Goal: Task Accomplishment & Management: Use online tool/utility

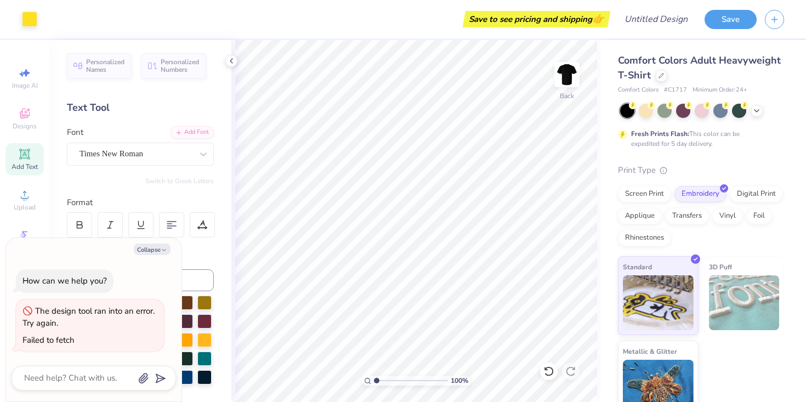
scroll to position [18, 0]
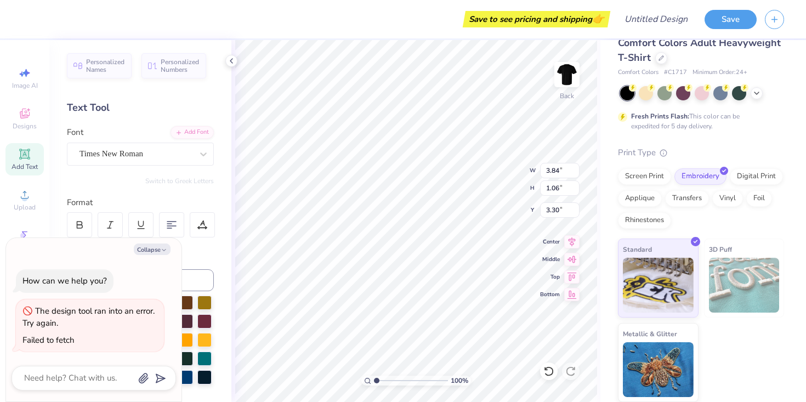
type textarea "x"
type input "3.31"
type textarea "x"
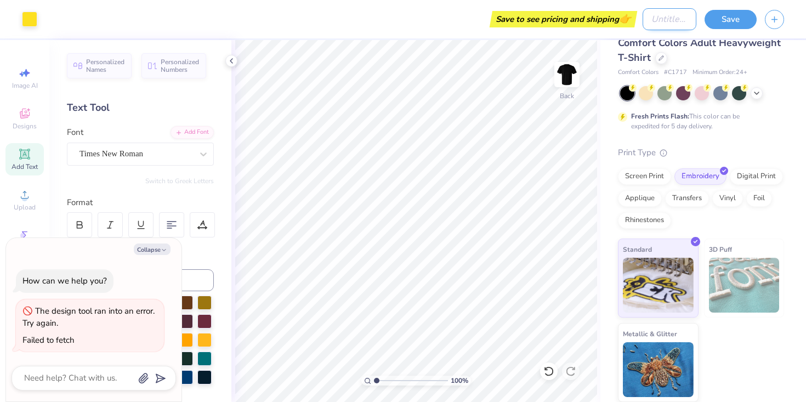
click at [643, 19] on input "Design Title" at bounding box center [670, 19] width 54 height 22
type input "L"
type textarea "x"
type input "Li"
type textarea "x"
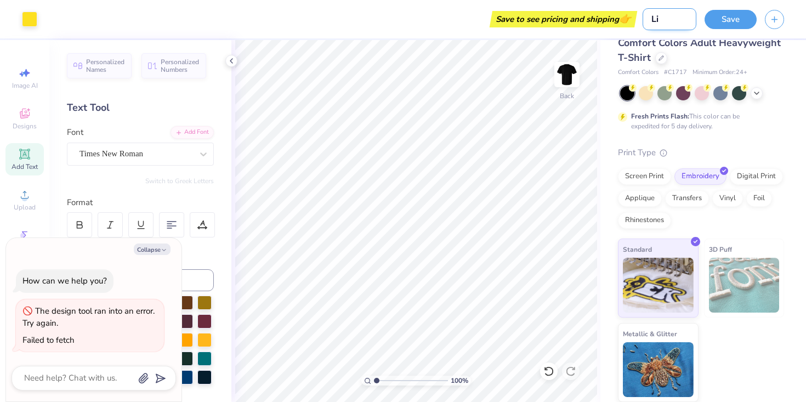
type input "Lit"
type textarea "x"
type input "Lito"
type textarea "x"
type input "Litor"
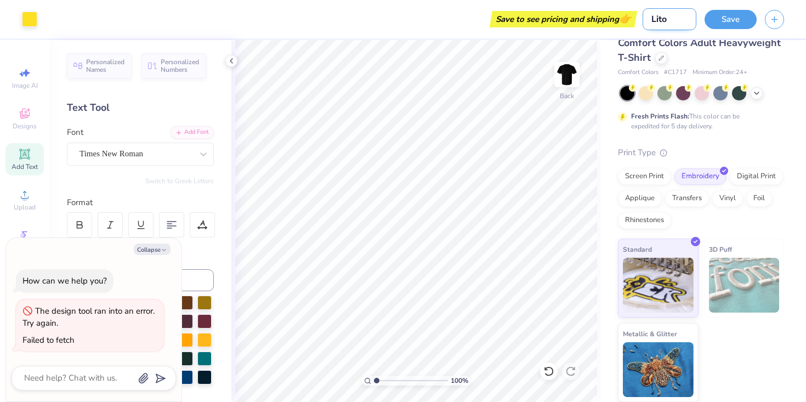
type textarea "x"
type input "Litori"
type textarea "x"
type input "Litoria"
type textarea "x"
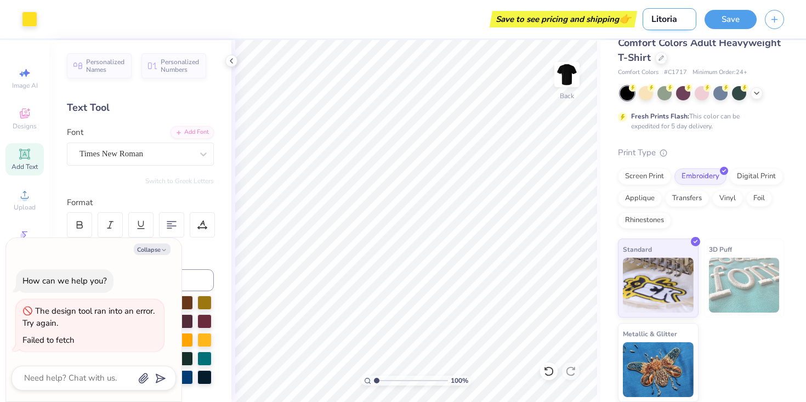
type input "Litoria"
type textarea "x"
type input "Litoria T"
type textarea "x"
type input "Litoria T"
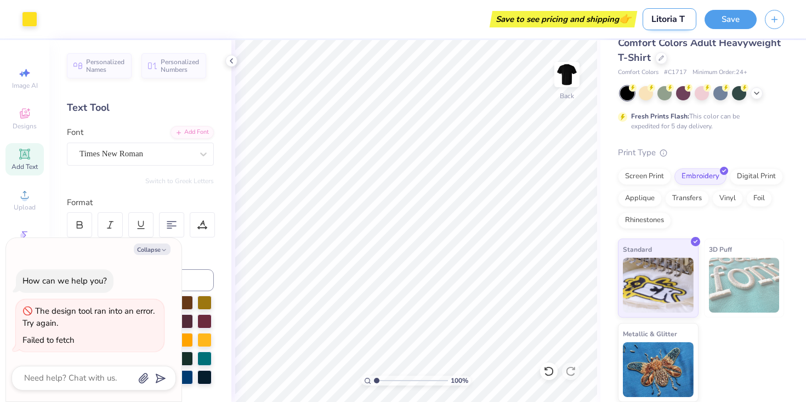
type textarea "x"
type input "Litoria T"
type textarea "x"
type input "Litoria T-"
type textarea "x"
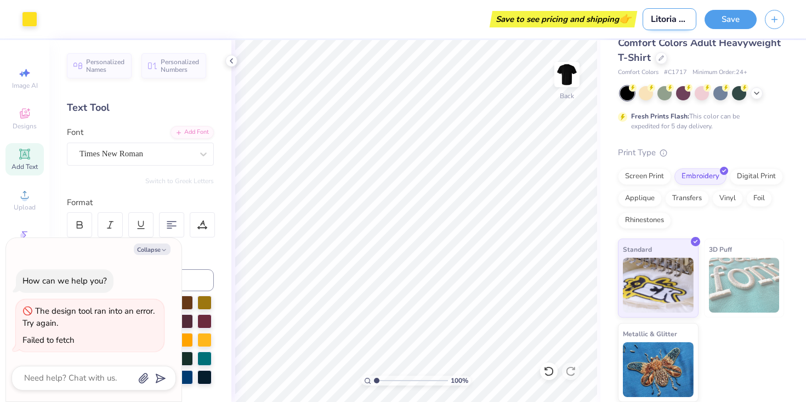
type input "Litoria T-S"
type textarea "x"
type input "Litoria T-Sj"
type textarea "x"
type input "Litoria T-S"
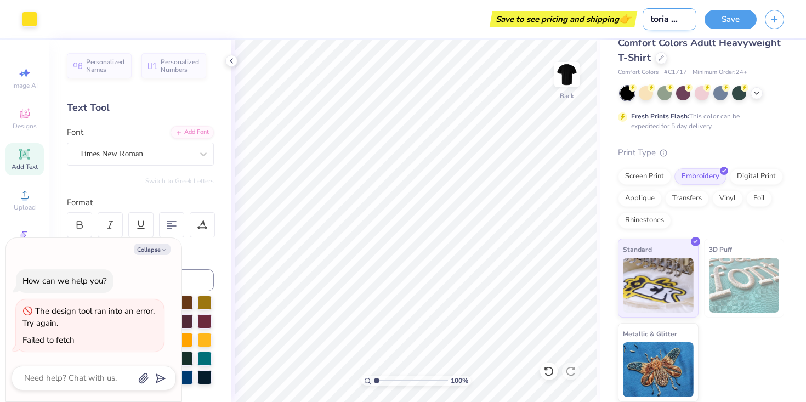
type textarea "x"
type input "Litoria T-Sh"
type textarea "x"
type input "Litoria T-Shi"
type textarea "x"
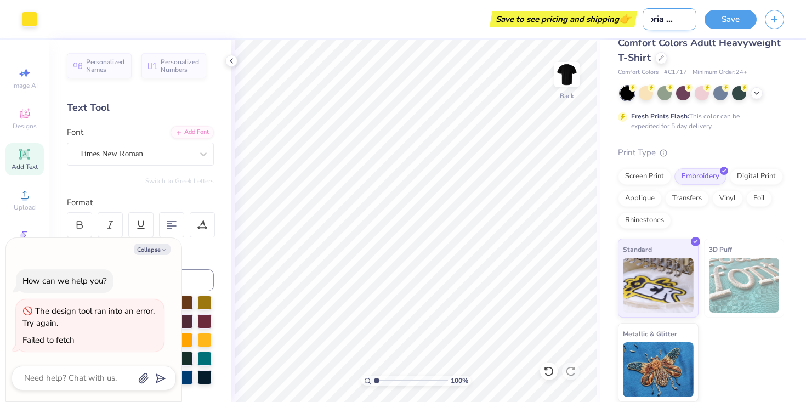
type input "Litoria T-Shir"
type textarea "x"
type input "Litoria T-Shirt"
type textarea "x"
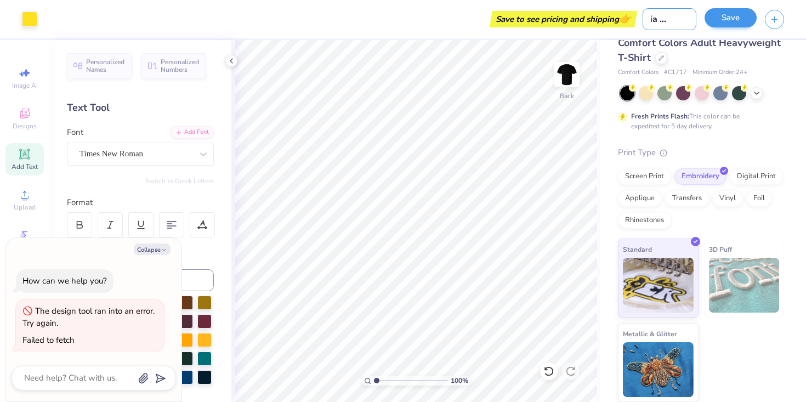
type input "Litoria T-Shirt"
click at [733, 12] on button "Save" at bounding box center [731, 17] width 52 height 19
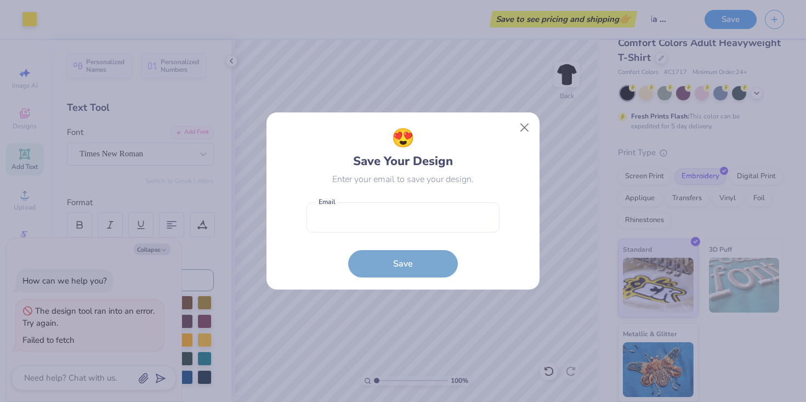
scroll to position [0, 0]
click at [531, 123] on button "Close" at bounding box center [524, 127] width 21 height 21
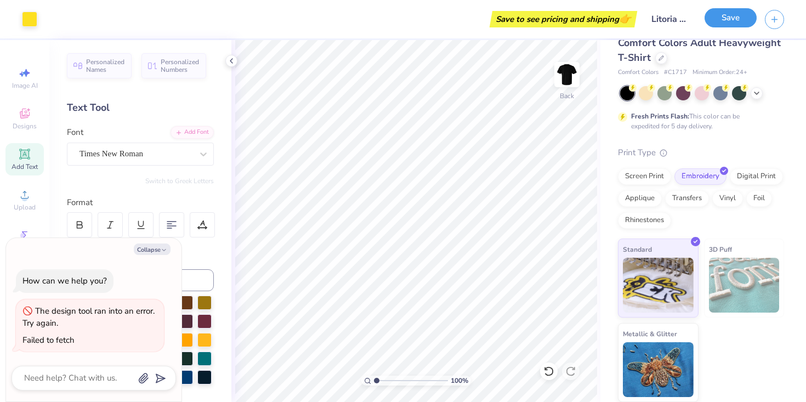
click at [737, 18] on button "Save" at bounding box center [731, 17] width 52 height 19
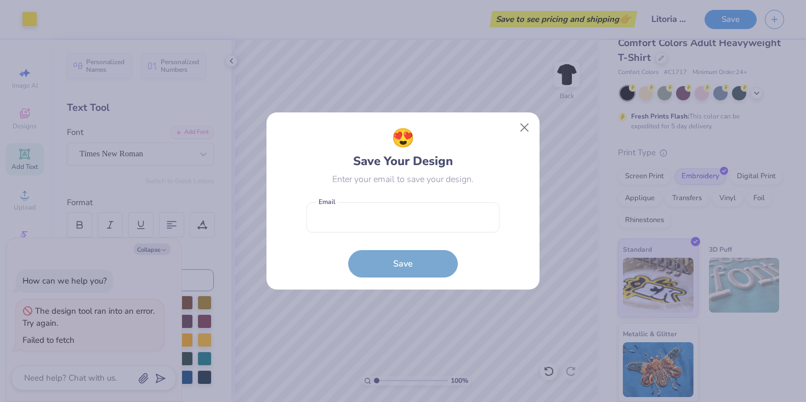
click at [388, 233] on form "Email is a required field Email Save" at bounding box center [402, 237] width 193 height 81
click at [393, 222] on input "email" at bounding box center [402, 217] width 193 height 30
type input "[EMAIL_ADDRESS][DOMAIN_NAME]"
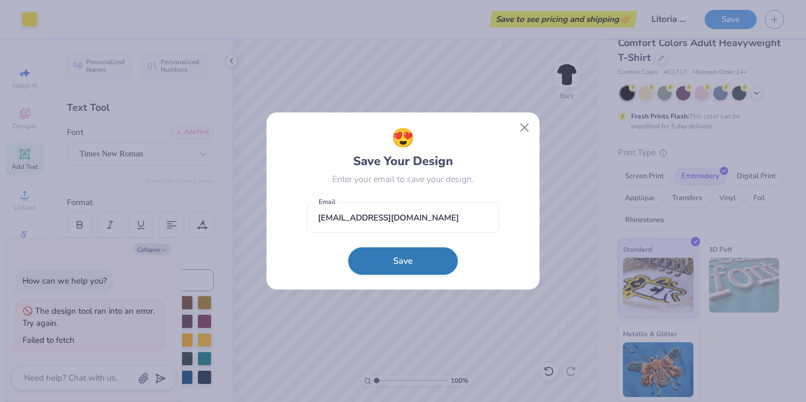
click at [397, 268] on button "Save" at bounding box center [403, 260] width 110 height 27
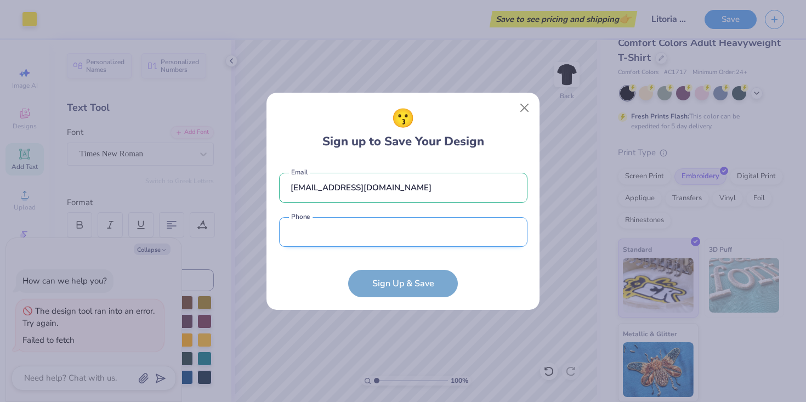
click at [441, 233] on input "tel" at bounding box center [403, 232] width 248 height 30
click at [504, 143] on div "😗 Sign up to Save Your Design [EMAIL_ADDRESS][DOMAIN_NAME] Email Phone is a req…" at bounding box center [403, 201] width 248 height 192
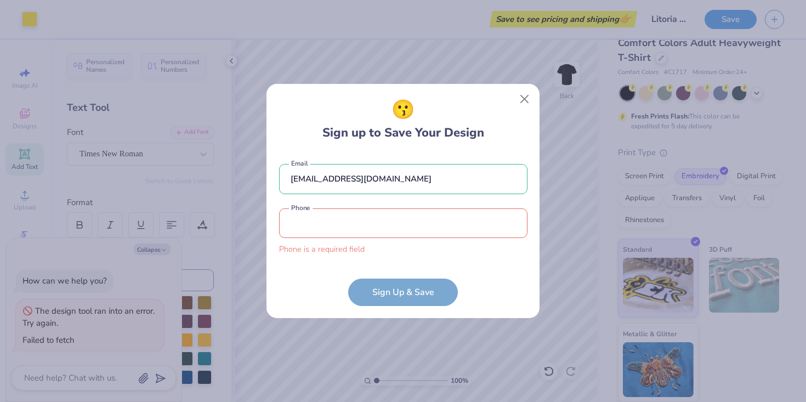
click at [424, 214] on input "tel" at bounding box center [403, 223] width 248 height 30
type input "[PHONE_NUMBER]"
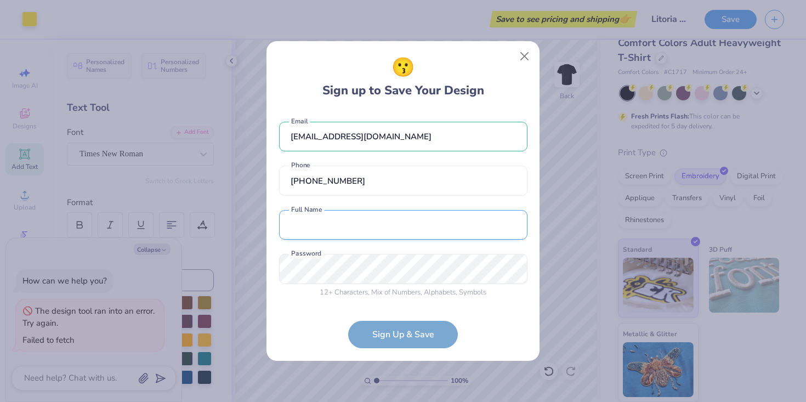
click at [404, 223] on input "text" at bounding box center [403, 225] width 248 height 30
type input "[PERSON_NAME]"
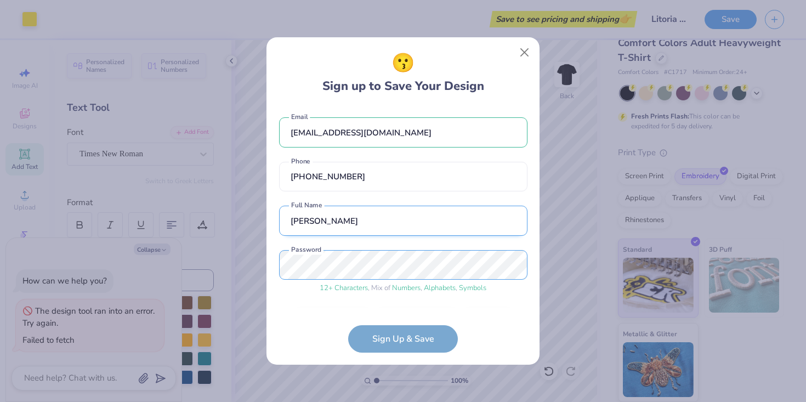
scroll to position [33, 0]
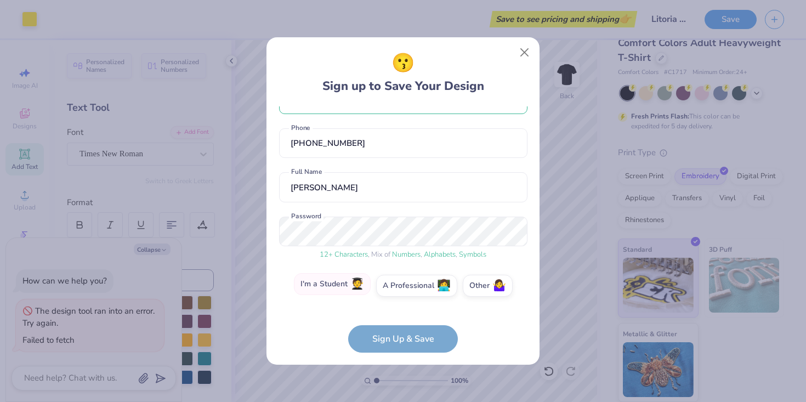
click at [343, 286] on label "I'm a Student 🧑‍🎓" at bounding box center [332, 284] width 77 height 22
click at [400, 318] on input "I'm a Student 🧑‍🎓" at bounding box center [403, 321] width 7 height 7
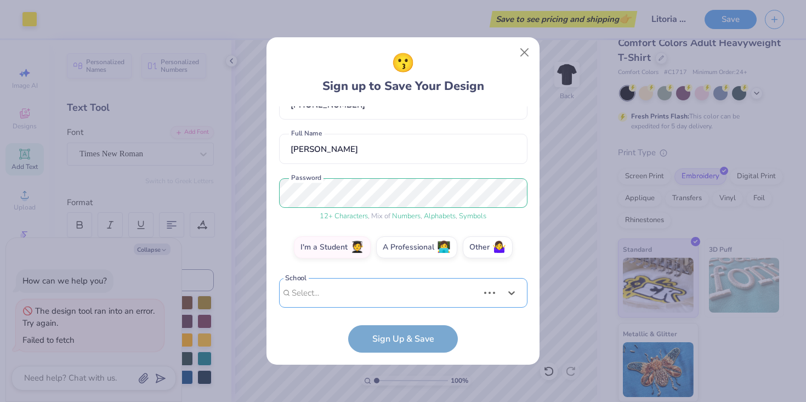
click at [396, 304] on div "Use Up and Down to choose options, press Enter to select the currently focused …" at bounding box center [403, 309] width 248 height 63
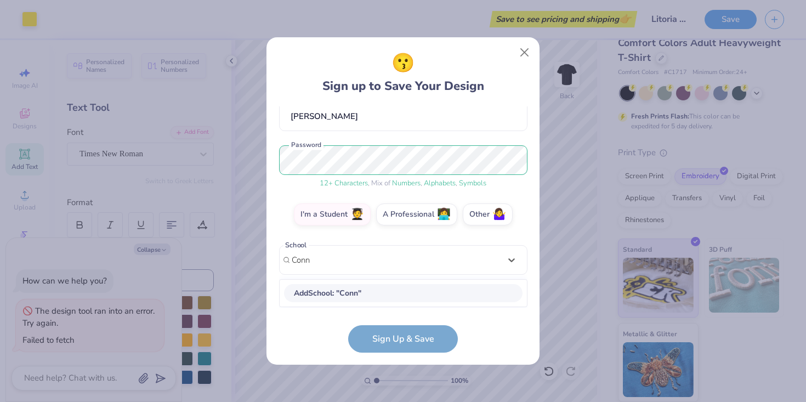
scroll to position [104, 0]
type input "C"
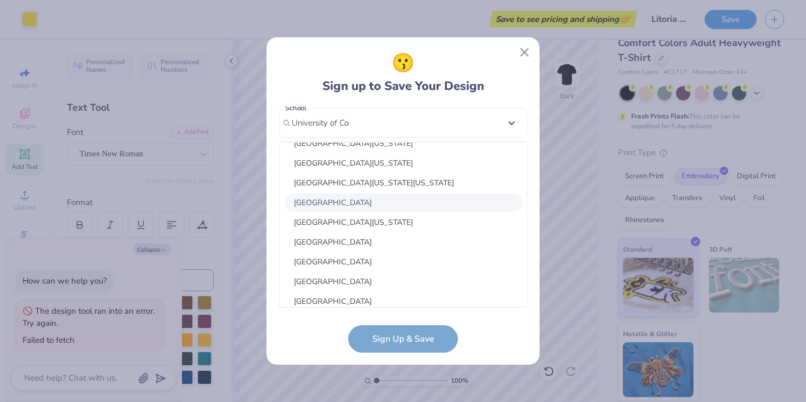
scroll to position [0, 0]
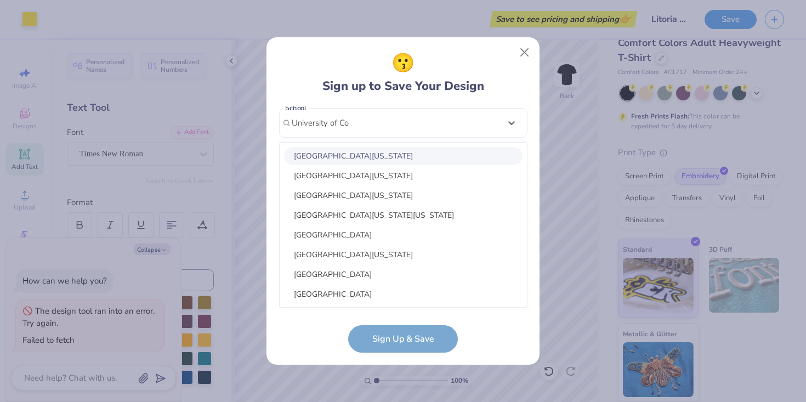
click at [365, 160] on div "[GEOGRAPHIC_DATA][US_STATE]" at bounding box center [403, 156] width 239 height 18
type input "University of Co"
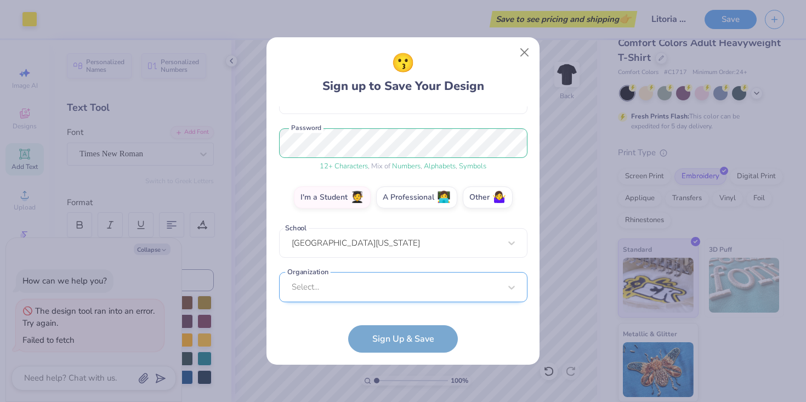
click at [385, 299] on div "[EMAIL_ADDRESS][DOMAIN_NAME] Email [PHONE_NUMBER] Phone [PERSON_NAME] Full Name…" at bounding box center [403, 206] width 248 height 201
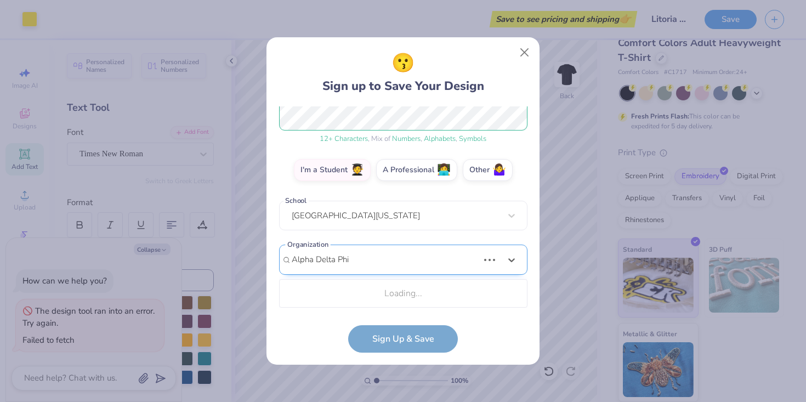
scroll to position [296, 0]
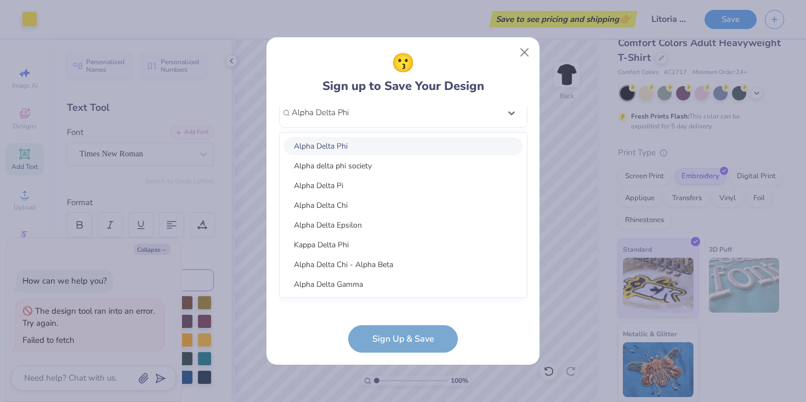
click at [393, 147] on div "Alpha Delta Phi" at bounding box center [403, 146] width 239 height 18
type input "Alpha Delta Phi"
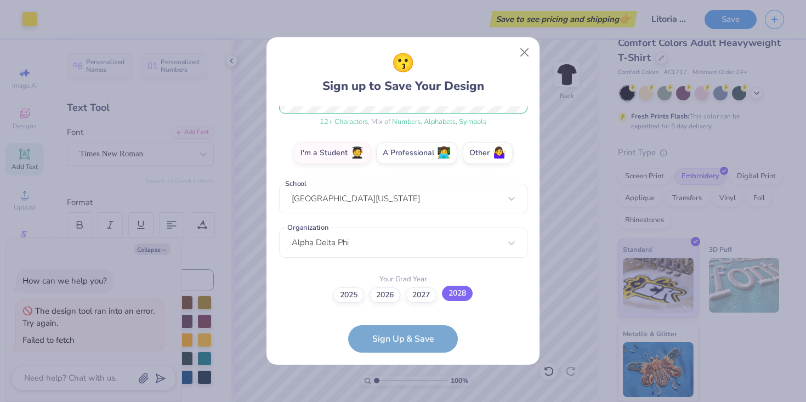
click at [455, 294] on label "2028" at bounding box center [457, 293] width 31 height 15
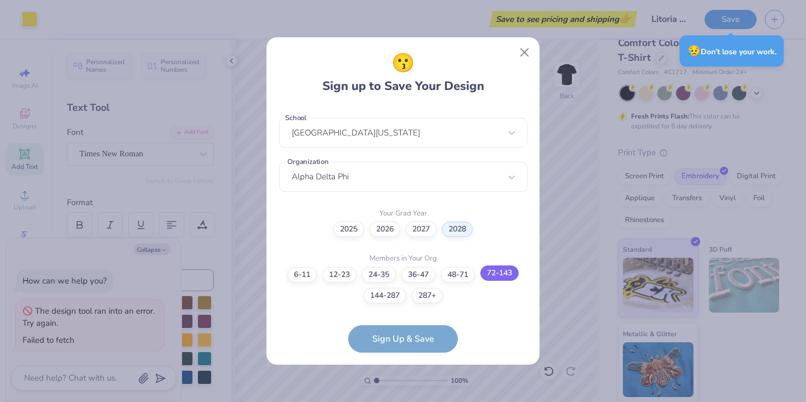
click at [496, 275] on label "72-143" at bounding box center [499, 272] width 38 height 15
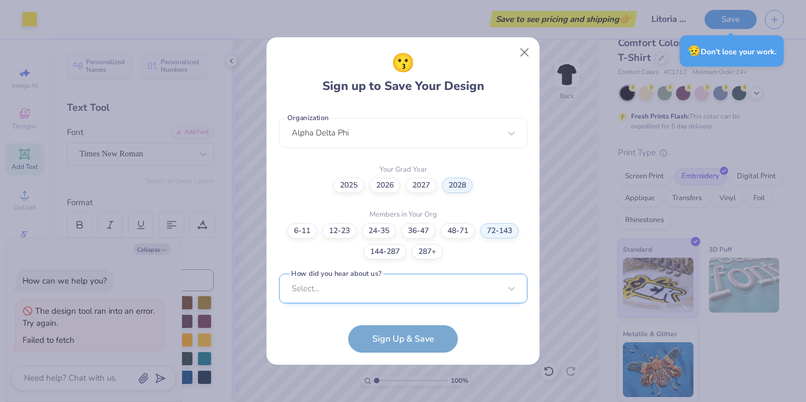
scroll to position [440, 0]
click at [425, 292] on div "Select..." at bounding box center [403, 289] width 248 height 30
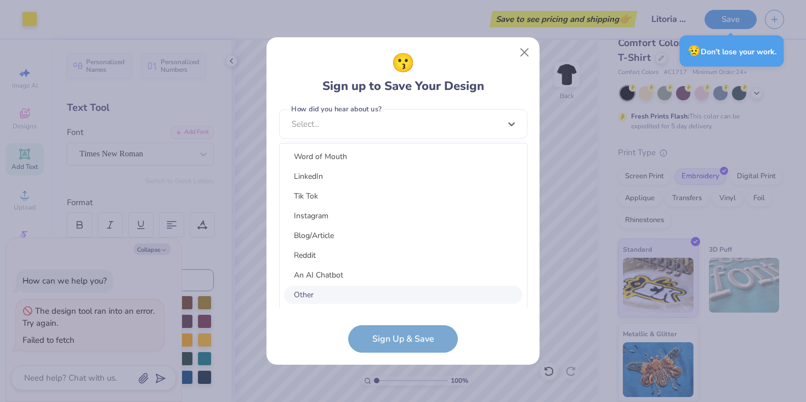
scroll to position [107, 0]
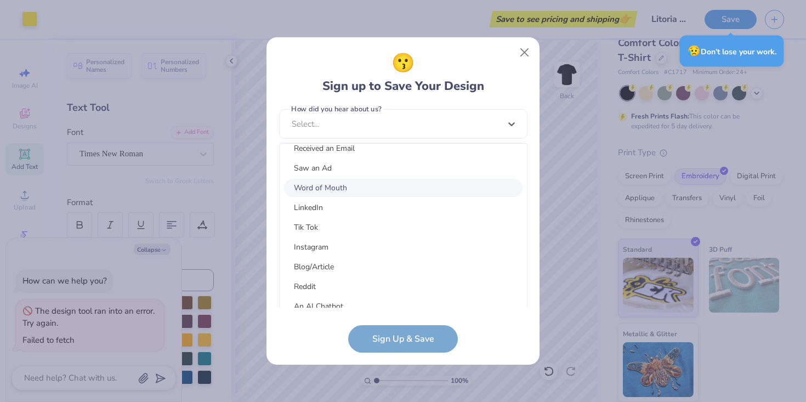
click at [347, 185] on div "Word of Mouth" at bounding box center [403, 188] width 239 height 18
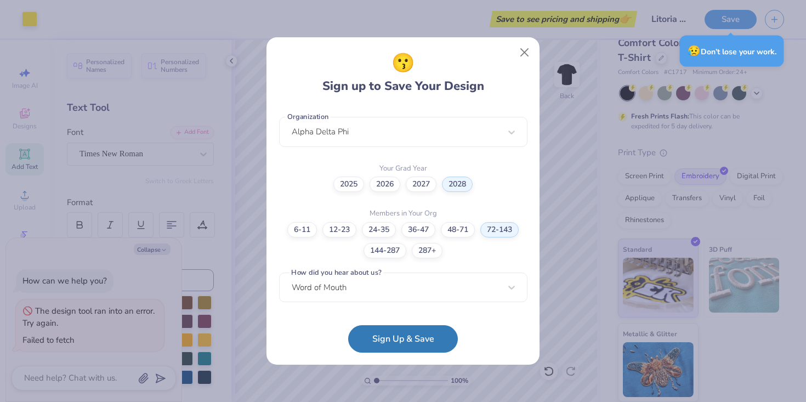
scroll to position [276, 0]
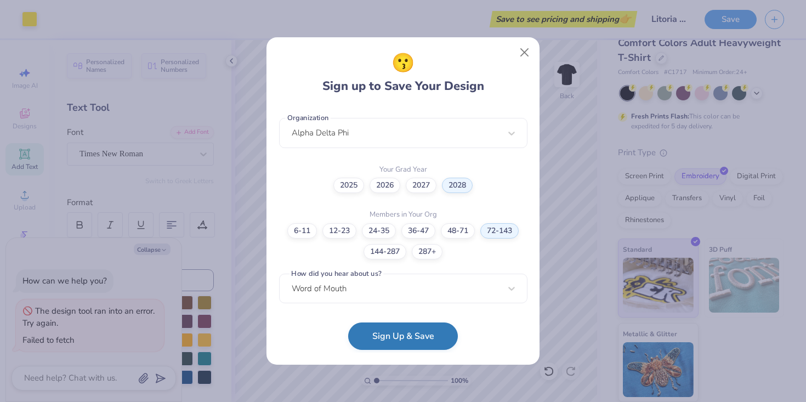
click at [411, 342] on button "Sign Up & Save" at bounding box center [403, 335] width 110 height 27
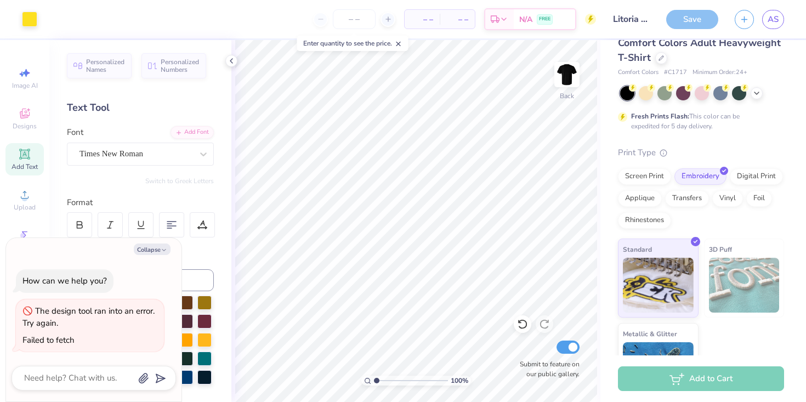
type textarea "x"
click at [351, 15] on input "number" at bounding box center [354, 19] width 43 height 20
type input "1"
type textarea "x"
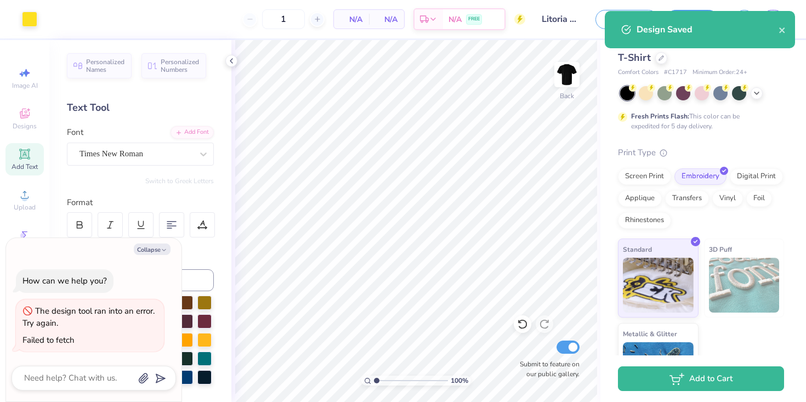
type input "12"
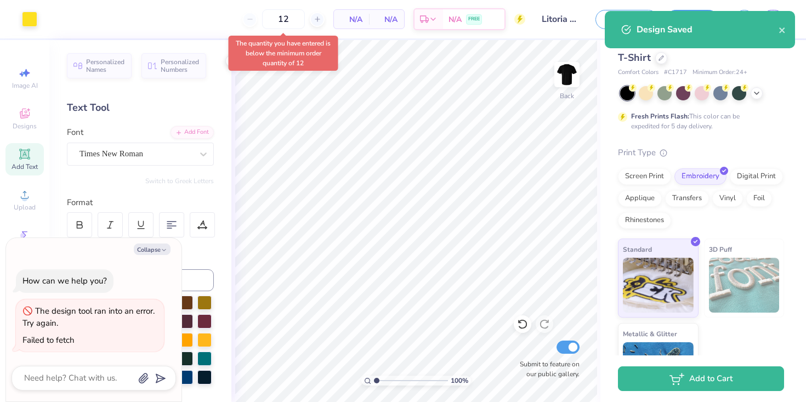
click at [360, 21] on span "N/A" at bounding box center [351, 20] width 22 height 12
type textarea "x"
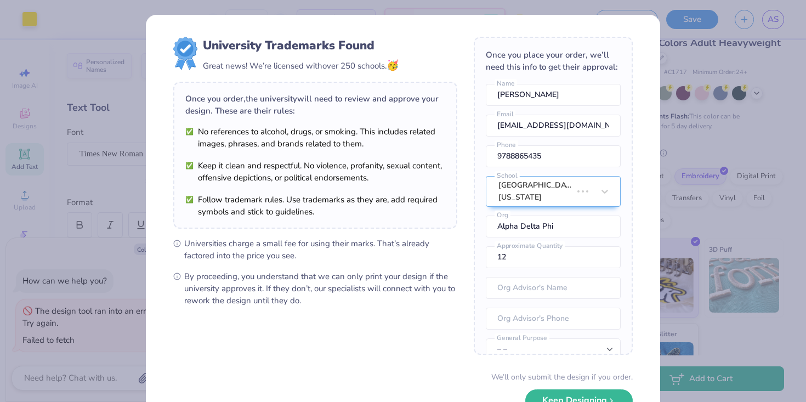
click at [271, 18] on div "University Trademarks Found Great news! We’re licensed with over 250 schools. 🥳…" at bounding box center [403, 238] width 514 height 447
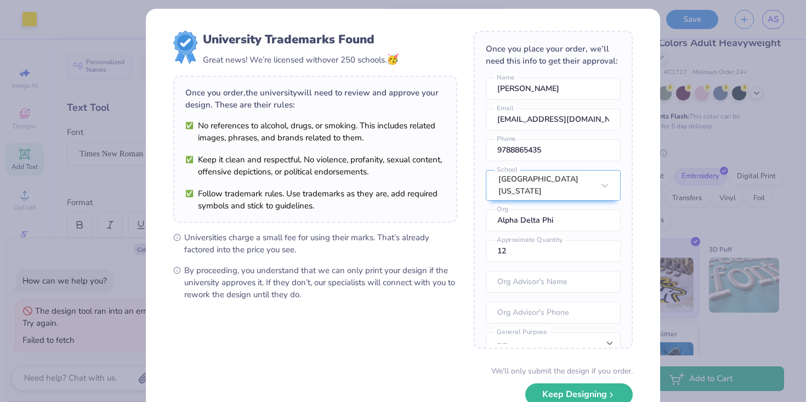
scroll to position [0, 0]
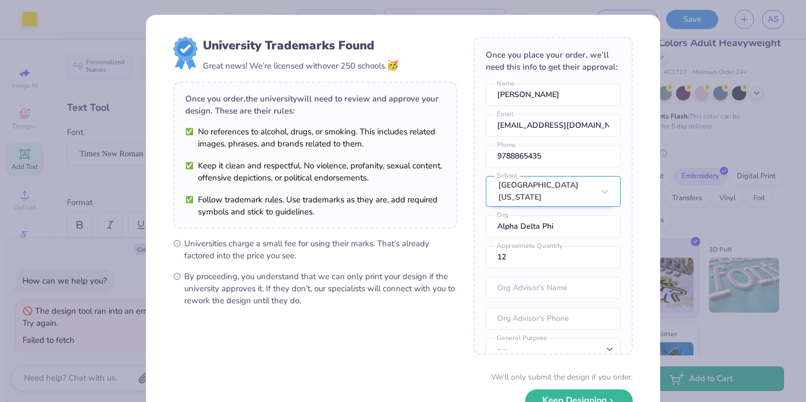
click at [552, 184] on div "[GEOGRAPHIC_DATA][US_STATE]" at bounding box center [553, 191] width 135 height 31
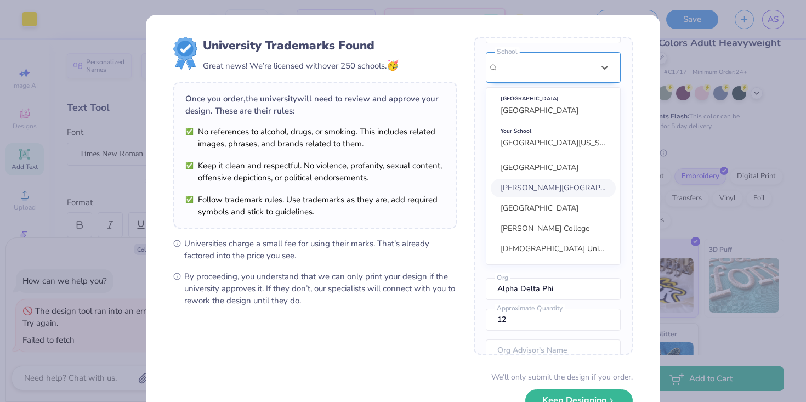
scroll to position [124, 0]
click at [557, 105] on span "[GEOGRAPHIC_DATA]" at bounding box center [540, 110] width 78 height 10
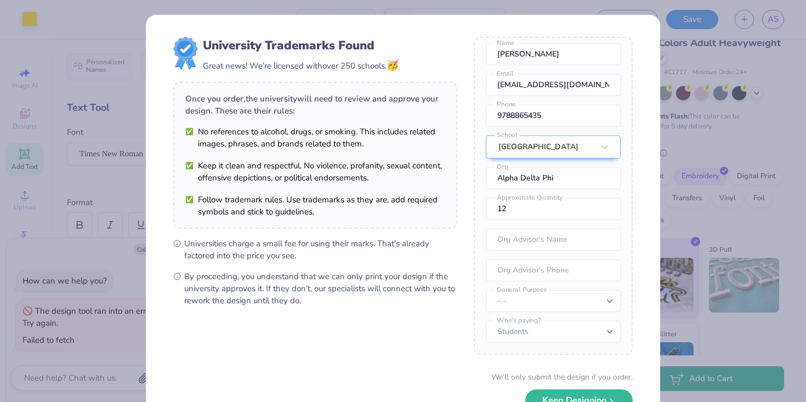
click at [461, 179] on form "University Trademarks Found Great news! We’re licensed with over 250 schools. 🥳…" at bounding box center [402, 239] width 459 height 404
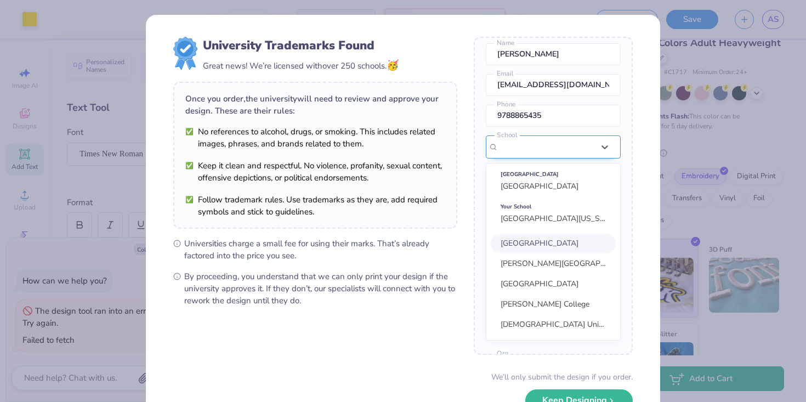
click at [524, 150] on div "option focused, 1 of 30. 30 results available. Use Up and Down to choose option…" at bounding box center [553, 237] width 135 height 205
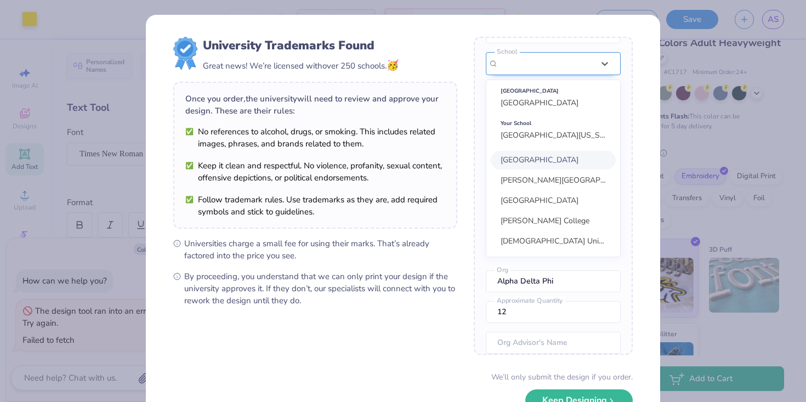
scroll to position [124, 0]
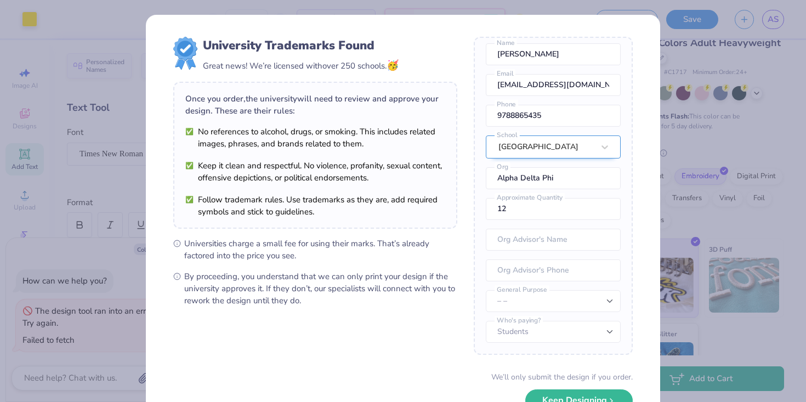
click at [514, 145] on div "[GEOGRAPHIC_DATA]" at bounding box center [553, 146] width 135 height 23
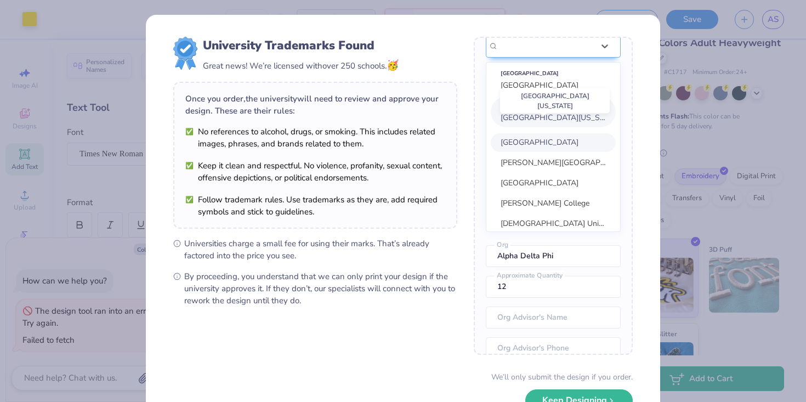
scroll to position [148, 0]
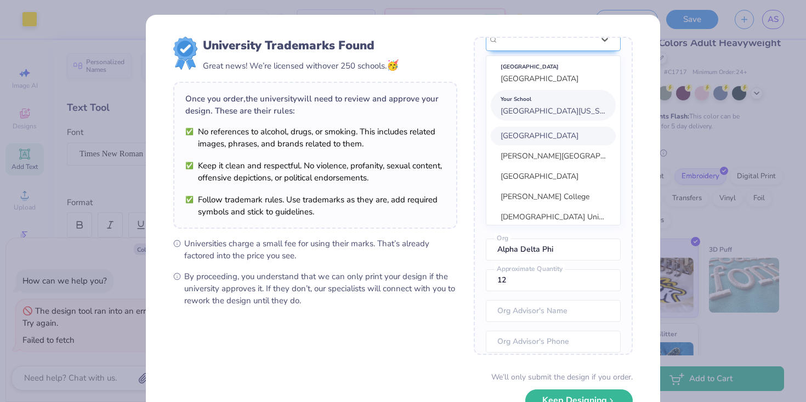
click at [550, 105] on div "Your School" at bounding box center [553, 99] width 105 height 12
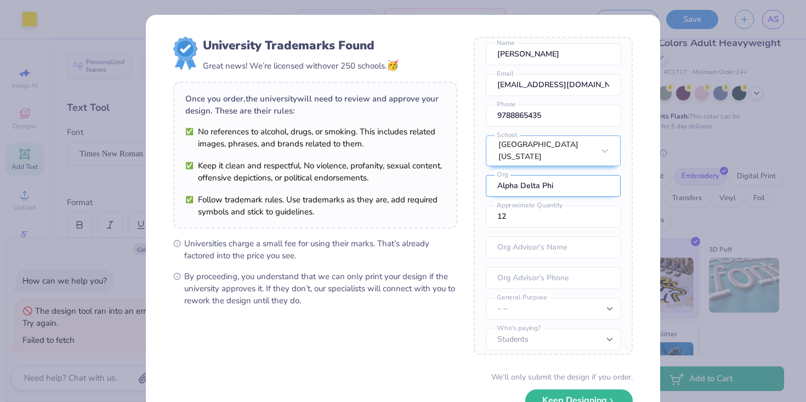
click at [522, 179] on input "Alpha Delta Phi" at bounding box center [553, 186] width 135 height 22
click at [452, 226] on div "Once you order, the university will need to review and approve your design. The…" at bounding box center [315, 155] width 284 height 147
click at [518, 215] on input "12" at bounding box center [553, 217] width 135 height 22
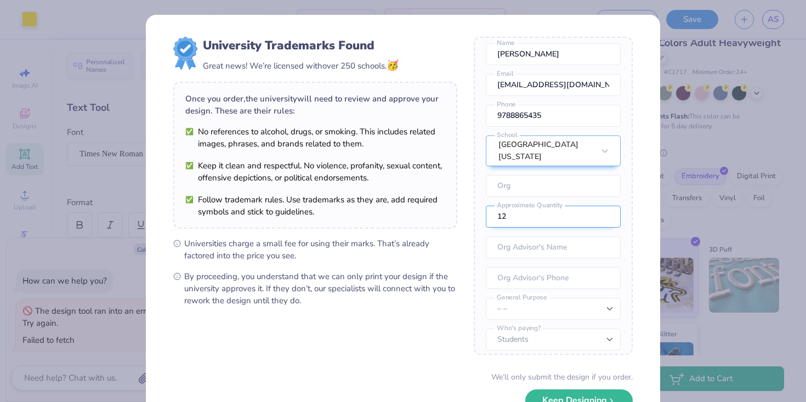
type input "1"
type input "19"
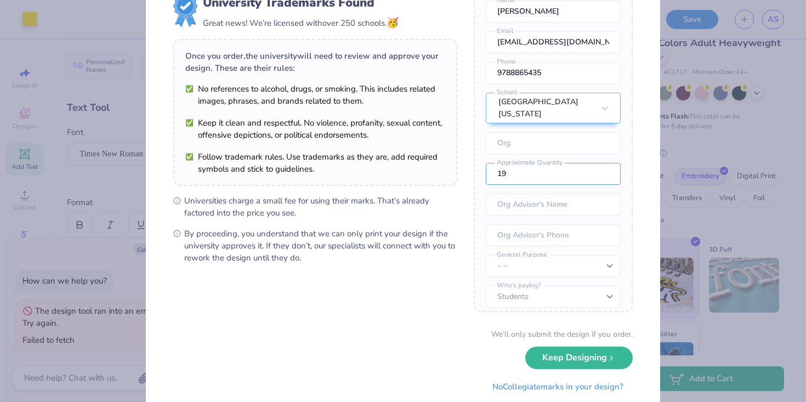
scroll to position [75, 0]
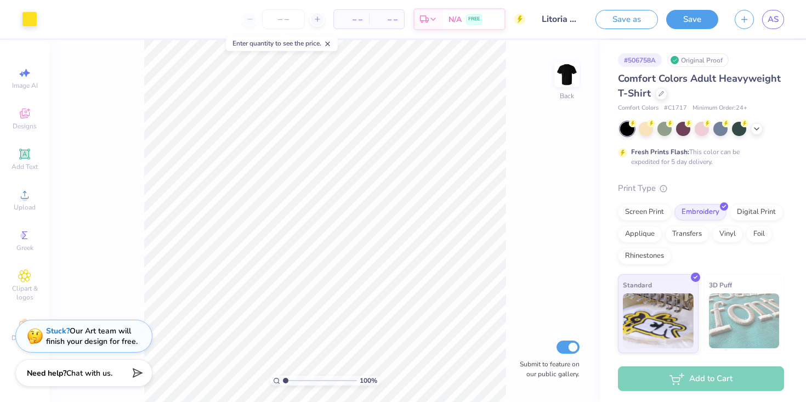
click at [566, 18] on input "Litoria T-Shirt" at bounding box center [560, 19] width 54 height 22
click at [282, 22] on input "number" at bounding box center [283, 19] width 43 height 20
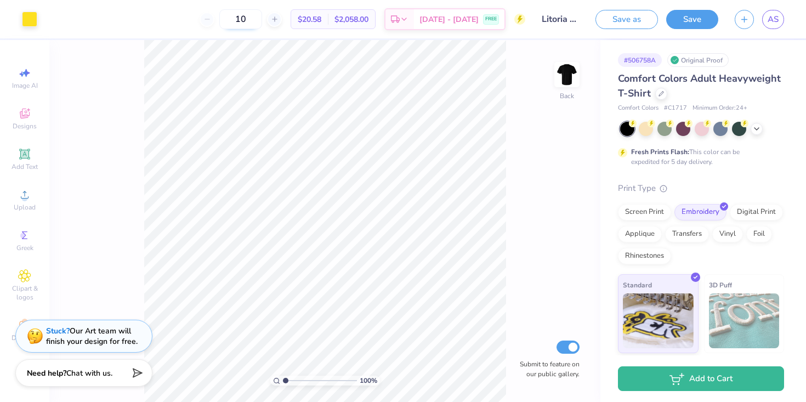
type input "1"
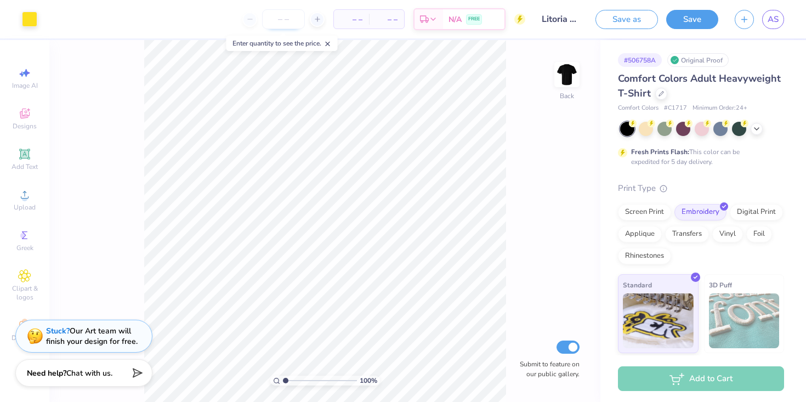
type input "1"
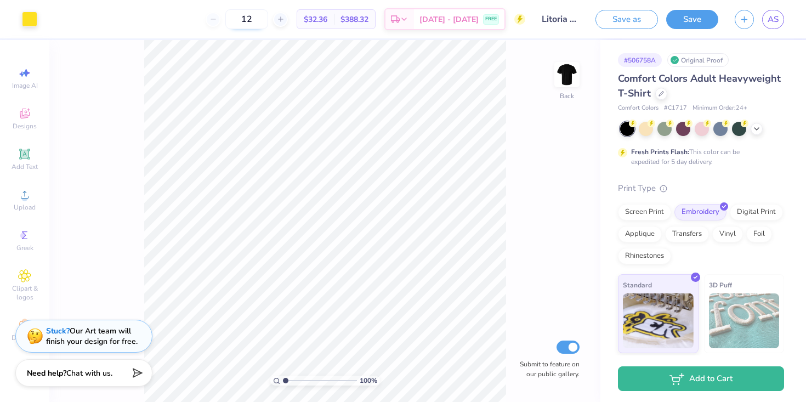
type input "1"
type input "2"
drag, startPoint x: 260, startPoint y: 20, endPoint x: 217, endPoint y: 27, distance: 44.0
click at [217, 27] on div "50" at bounding box center [241, 19] width 82 height 20
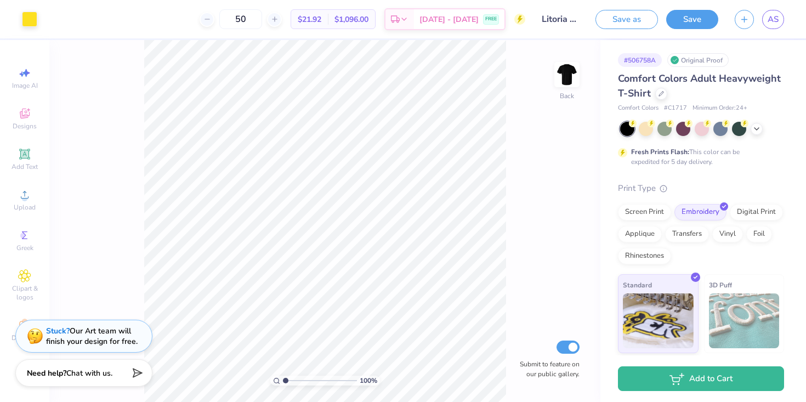
type input "5"
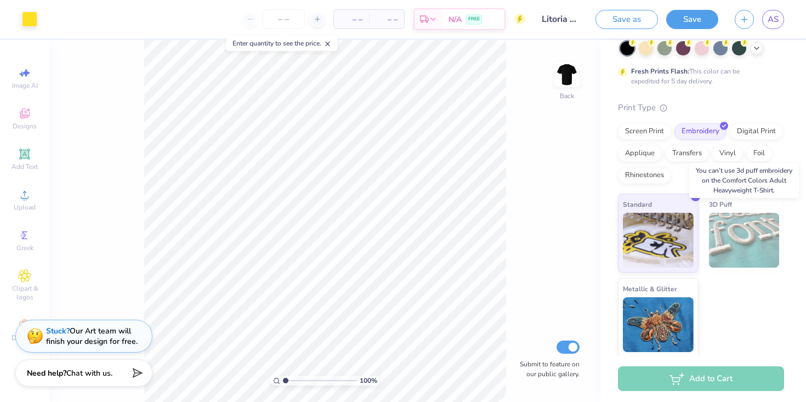
scroll to position [82, 0]
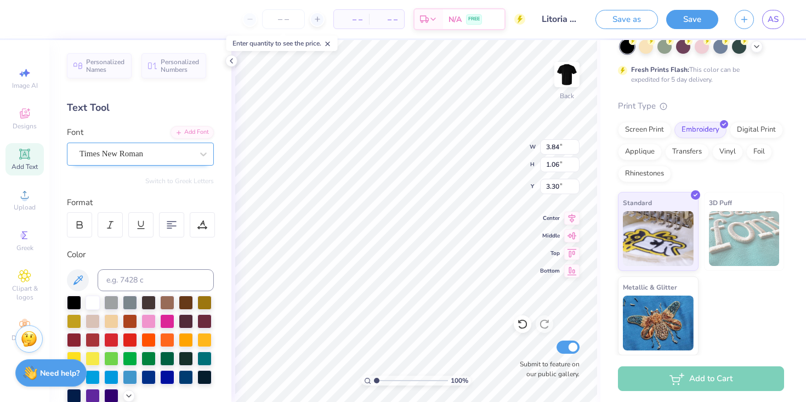
click at [138, 150] on div "Times New Roman" at bounding box center [135, 153] width 115 height 17
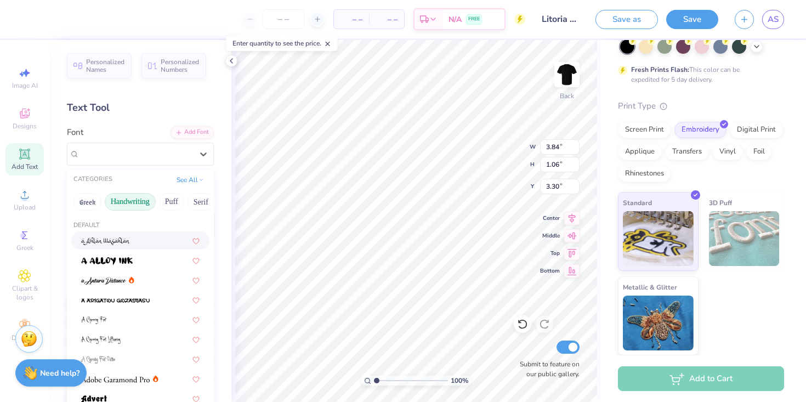
click at [139, 201] on button "Handwriting" at bounding box center [130, 202] width 51 height 18
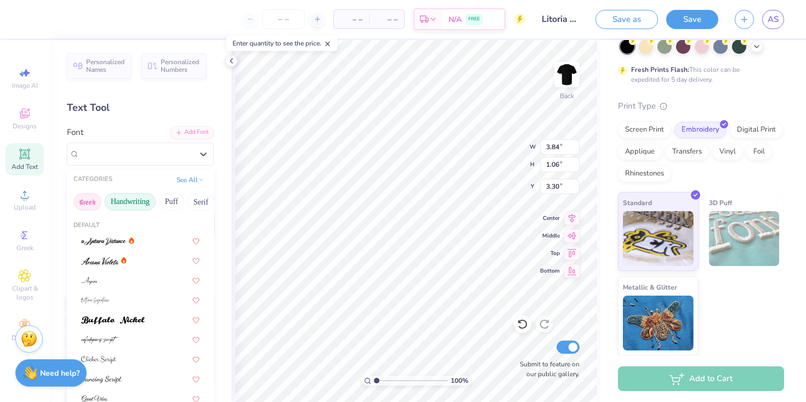
click at [93, 196] on button "Greek" at bounding box center [87, 202] width 28 height 18
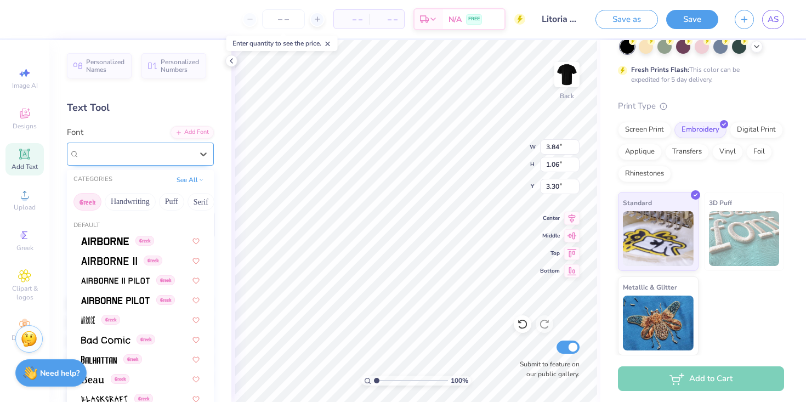
click at [125, 151] on span "Times New Roman" at bounding box center [112, 153] width 64 height 13
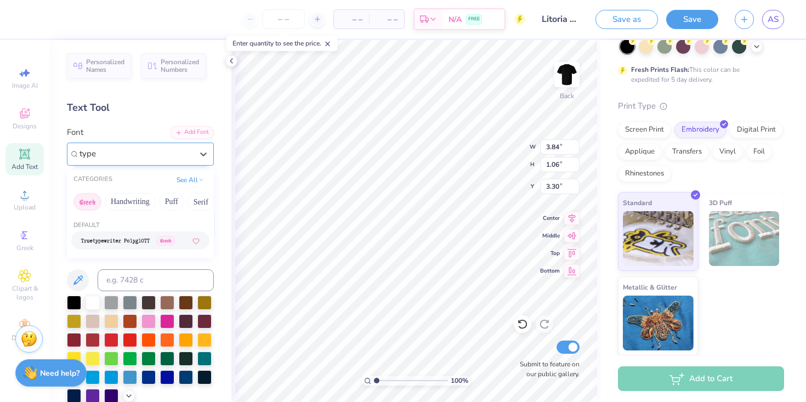
type input "type"
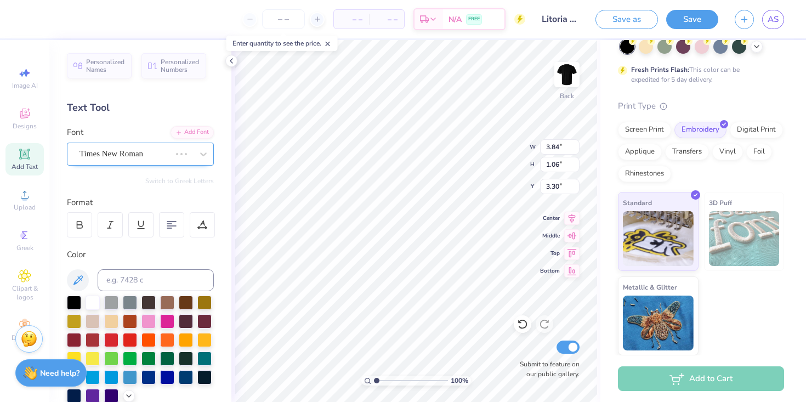
click at [113, 156] on div "Times New Roman" at bounding box center [124, 153] width 93 height 17
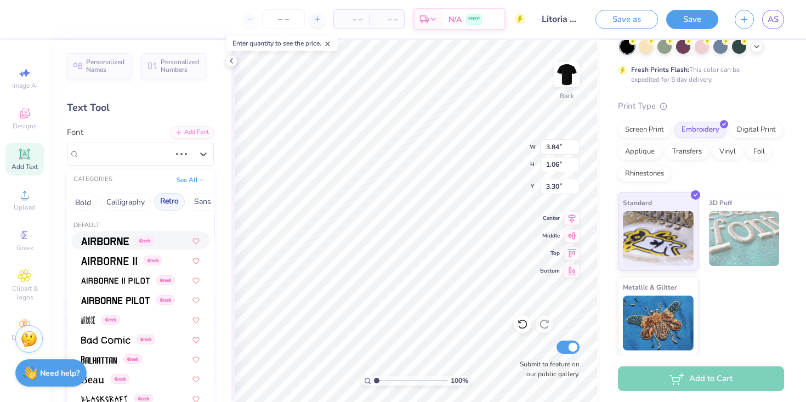
scroll to position [0, 170]
click at [125, 199] on button "Calligraphy" at bounding box center [114, 202] width 50 height 18
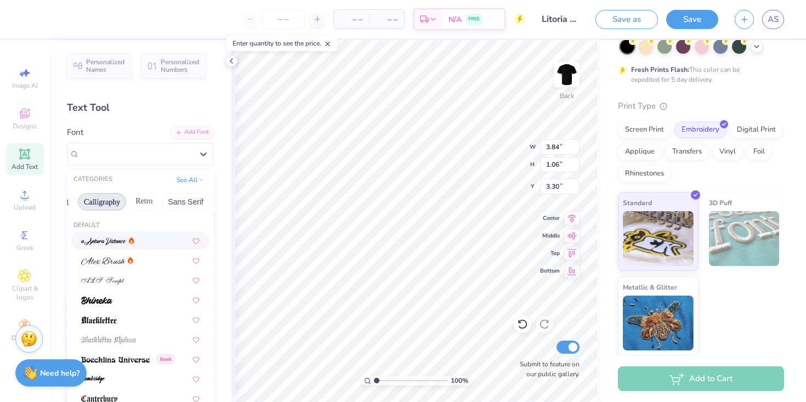
type input "4.34"
type input "0.88"
type input "3.48"
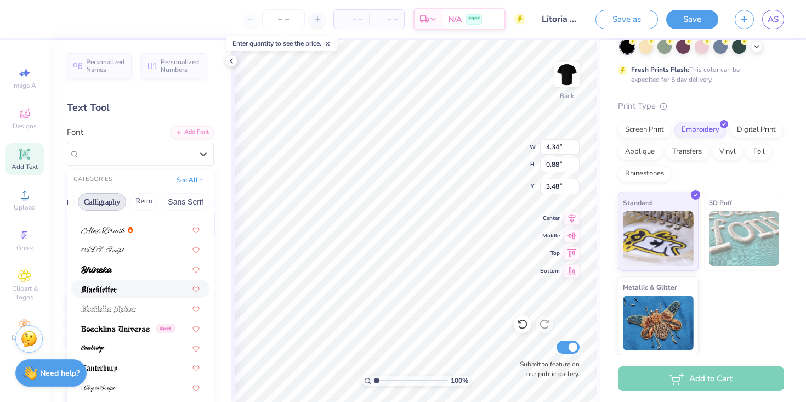
click at [126, 292] on div at bounding box center [140, 289] width 118 height 12
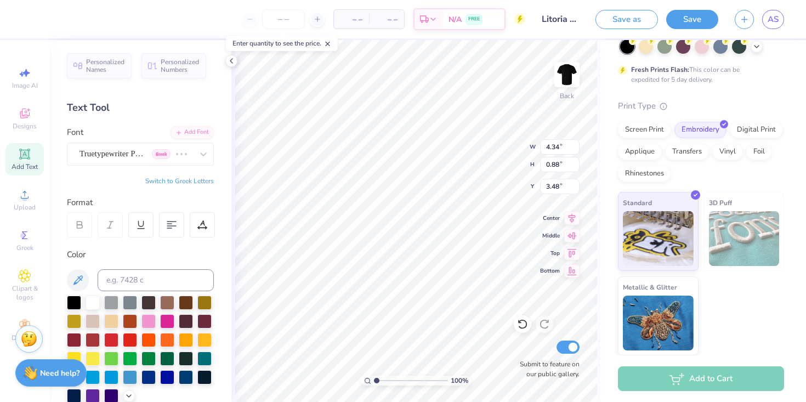
type input "3.66"
type input "1.29"
type input "3.27"
click at [141, 152] on div "Blackletter" at bounding box center [135, 153] width 115 height 17
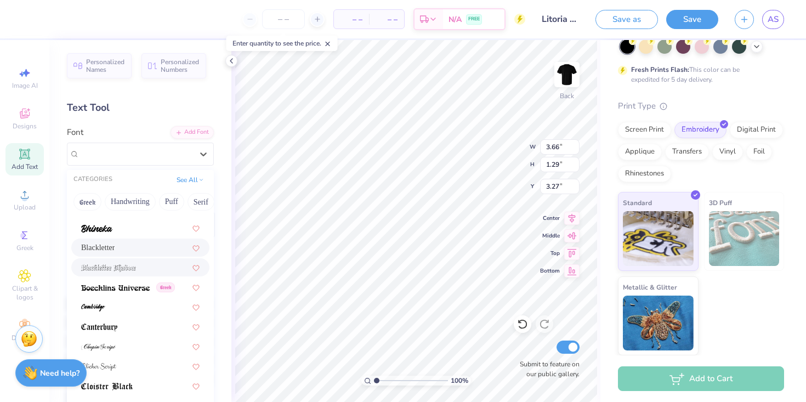
scroll to position [84, 0]
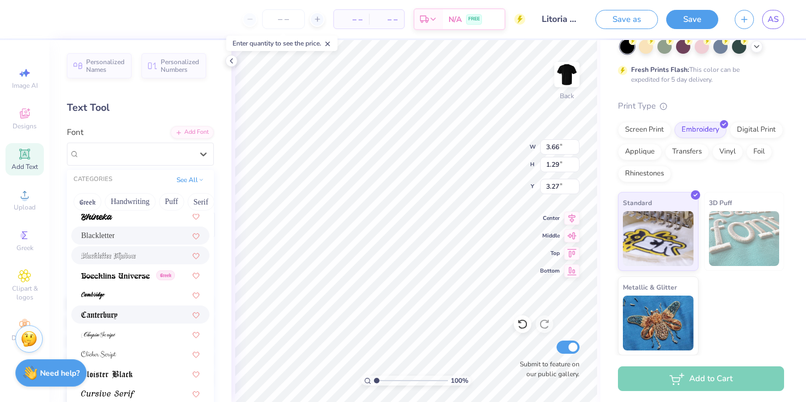
click at [139, 308] on div at bounding box center [140, 314] width 138 height 18
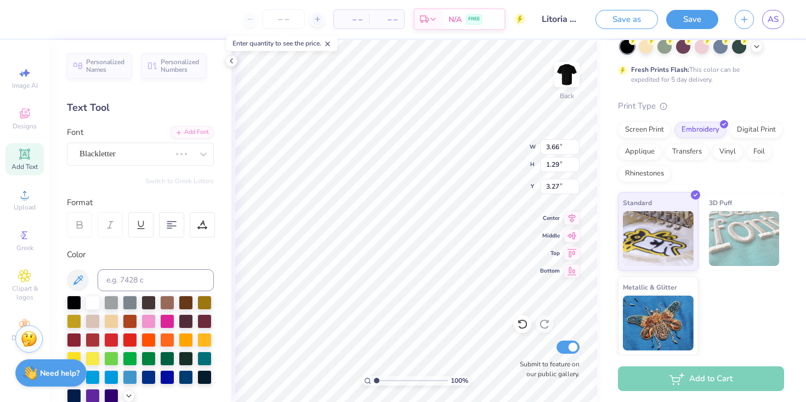
type input "3.47"
type input "1.00"
type input "3.41"
click at [141, 150] on div "Canterbury" at bounding box center [135, 153] width 115 height 17
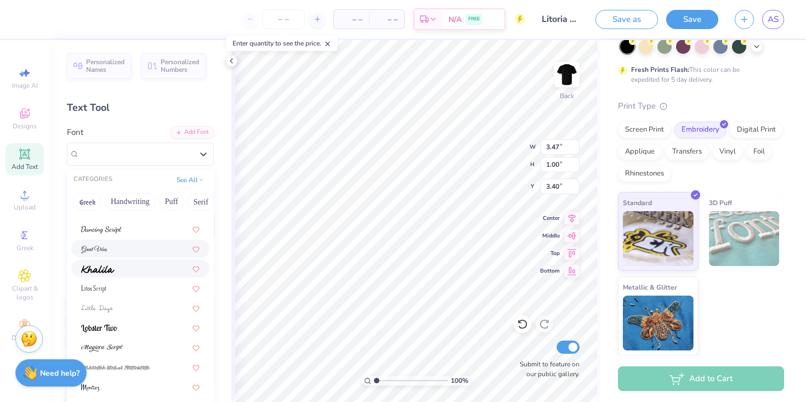
scroll to position [269, 0]
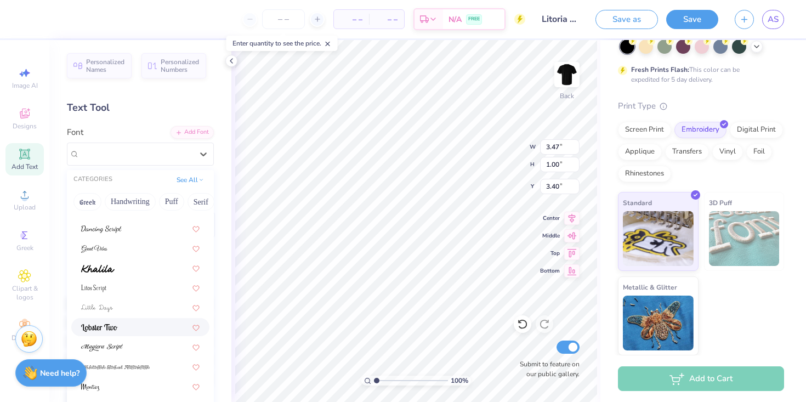
click at [123, 323] on div at bounding box center [140, 327] width 118 height 12
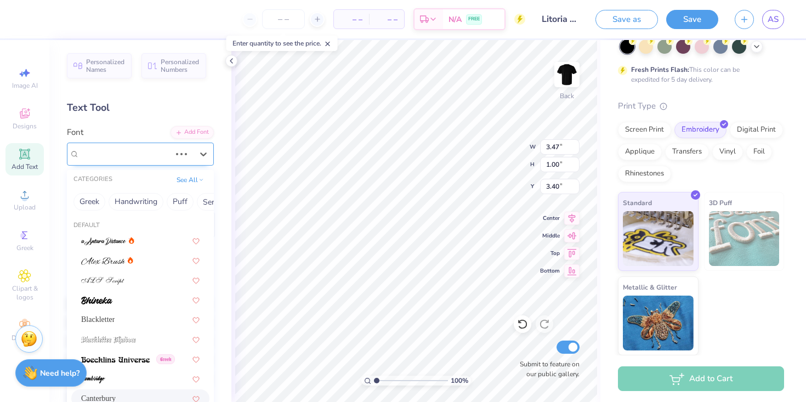
click at [152, 151] on div "Canterbury" at bounding box center [124, 153] width 93 height 17
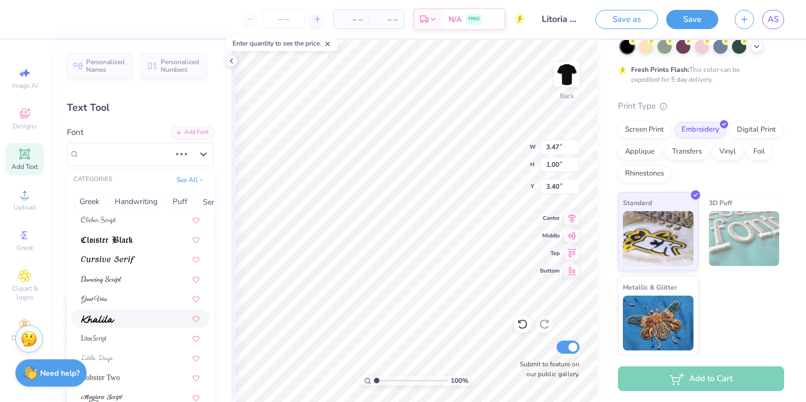
scroll to position [223, 0]
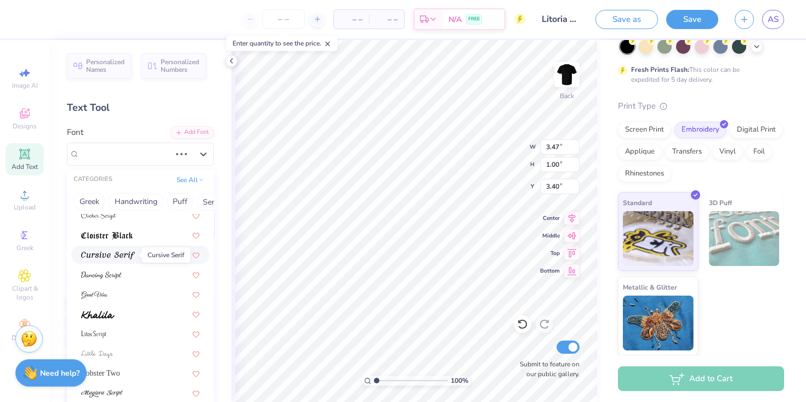
type input "3.44"
type input "1.30"
type input "3.25"
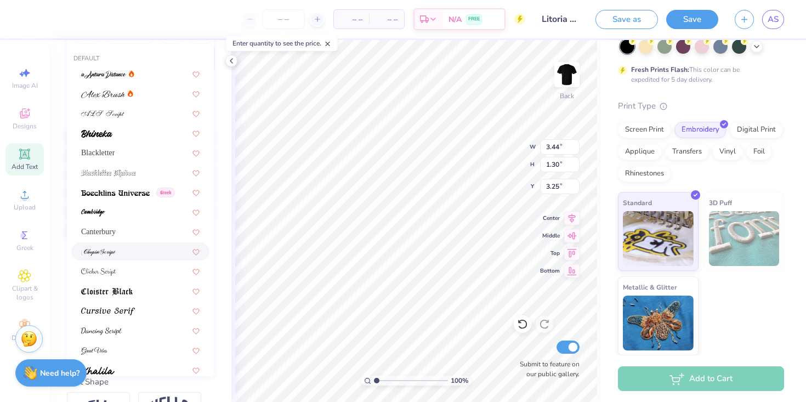
scroll to position [154, 0]
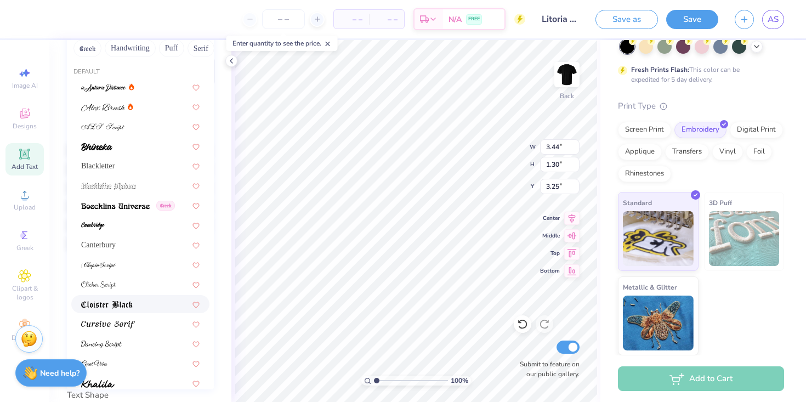
click at [125, 299] on span at bounding box center [107, 304] width 52 height 12
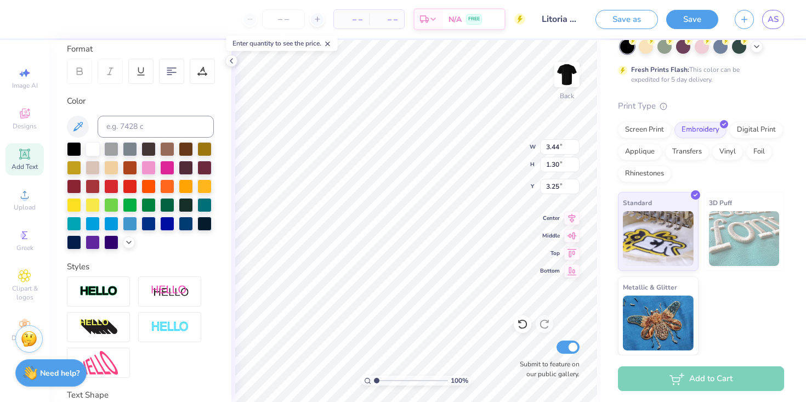
type input "3.62"
type input "1.01"
type input "3.40"
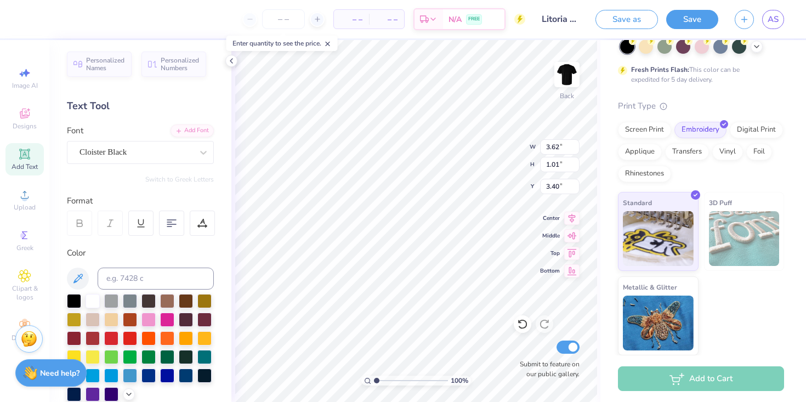
scroll to position [0, 0]
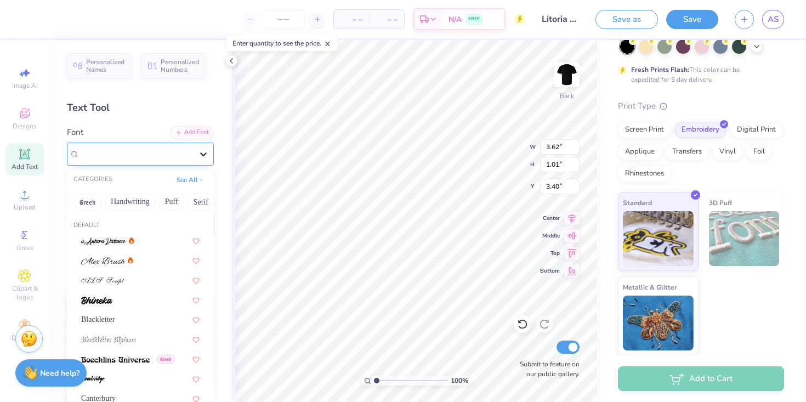
click at [195, 150] on div at bounding box center [204, 154] width 20 height 20
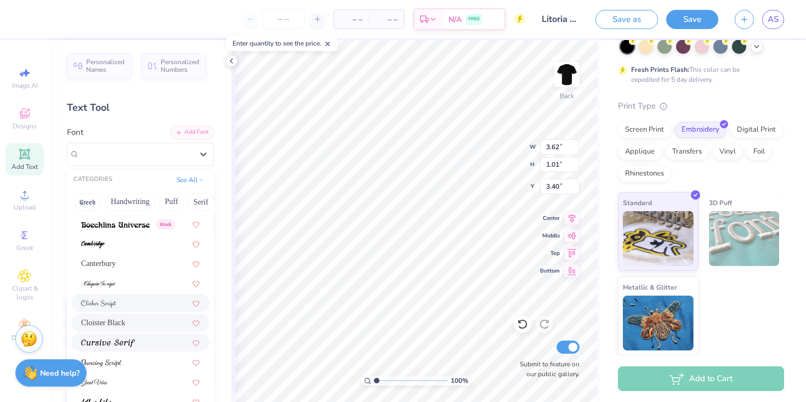
scroll to position [129, 0]
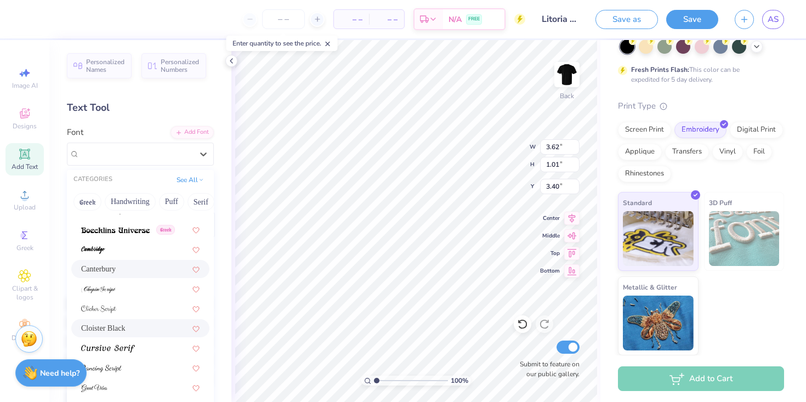
click at [137, 266] on div "Canterbury" at bounding box center [140, 269] width 118 height 12
type input "3.47"
type input "1.00"
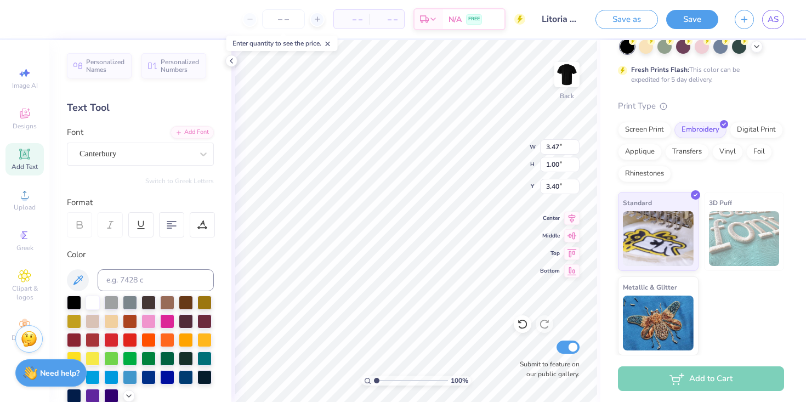
type input "4.13"
type input "1.19"
type input "3.39"
type input "3.73"
type input "1.08"
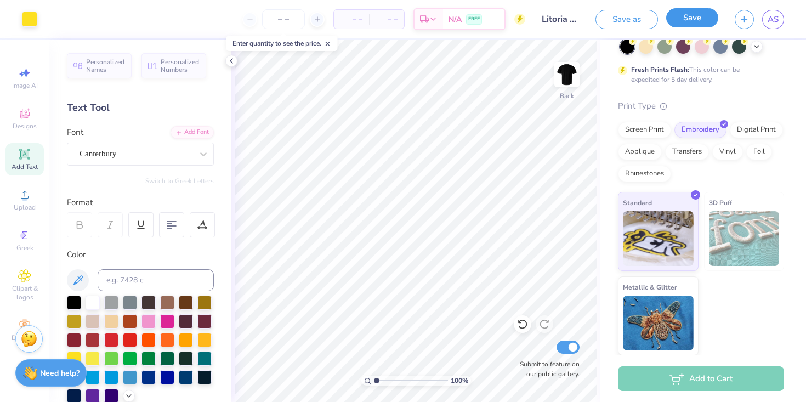
click at [694, 19] on button "Save" at bounding box center [692, 17] width 52 height 19
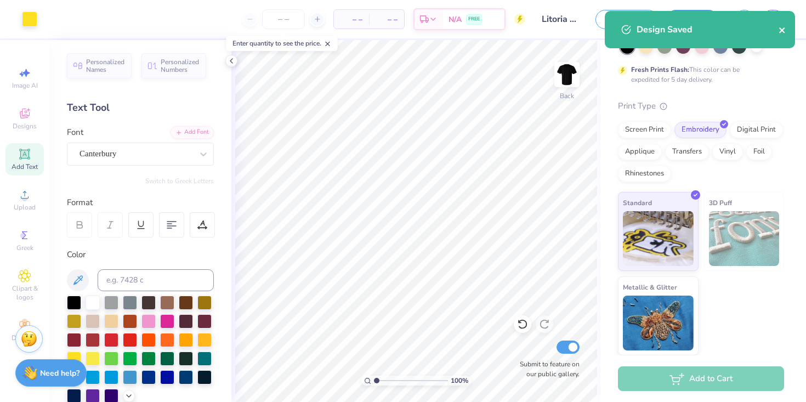
click at [785, 31] on div "Design Saved" at bounding box center [700, 29] width 190 height 37
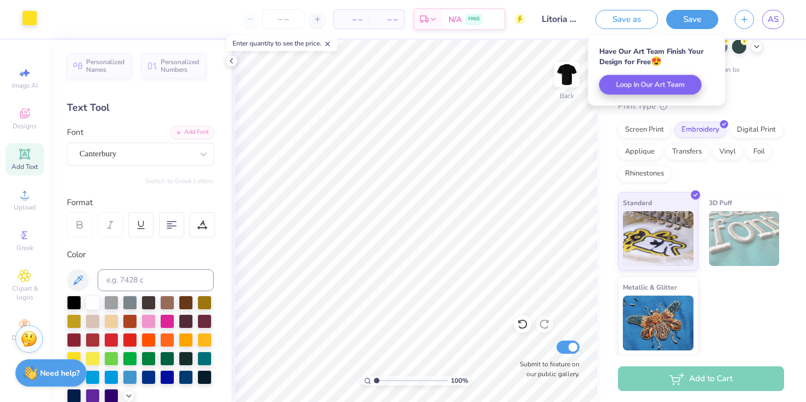
click at [35, 20] on div at bounding box center [29, 17] width 15 height 15
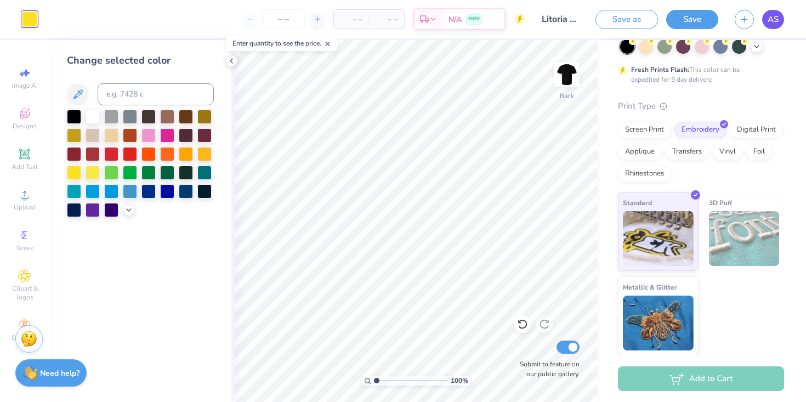
click at [771, 20] on span "AS" at bounding box center [773, 19] width 11 height 13
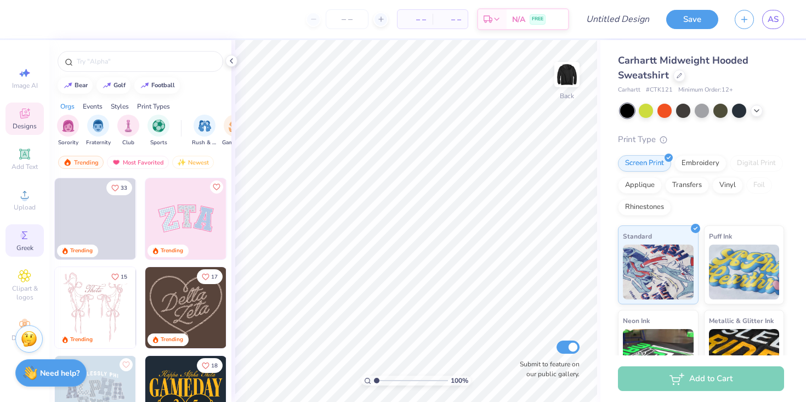
click at [22, 231] on icon at bounding box center [24, 235] width 13 height 13
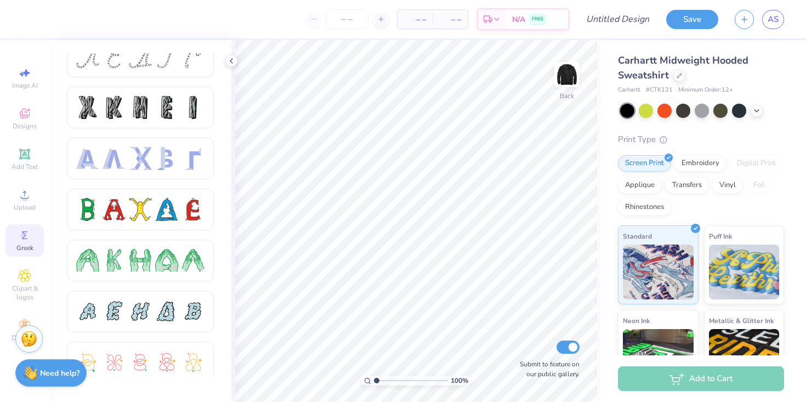
scroll to position [19, 0]
click at [151, 206] on div at bounding box center [140, 208] width 23 height 23
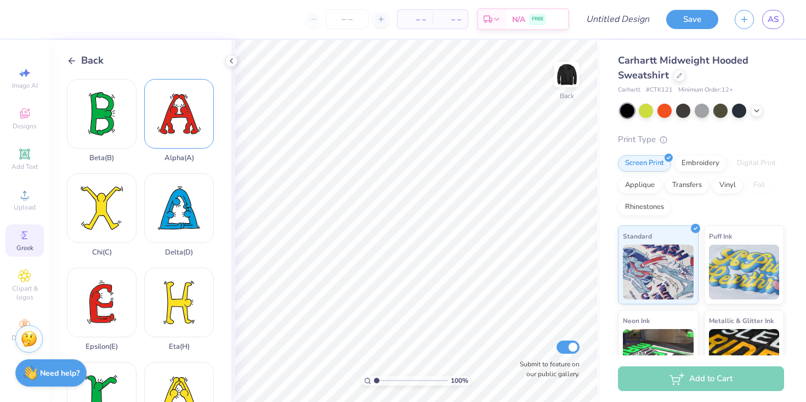
click at [196, 125] on div "Alpha ( A )" at bounding box center [179, 120] width 70 height 83
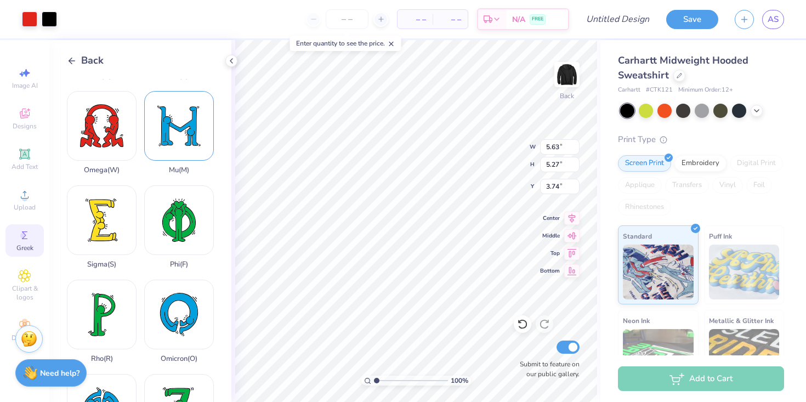
scroll to position [651, 0]
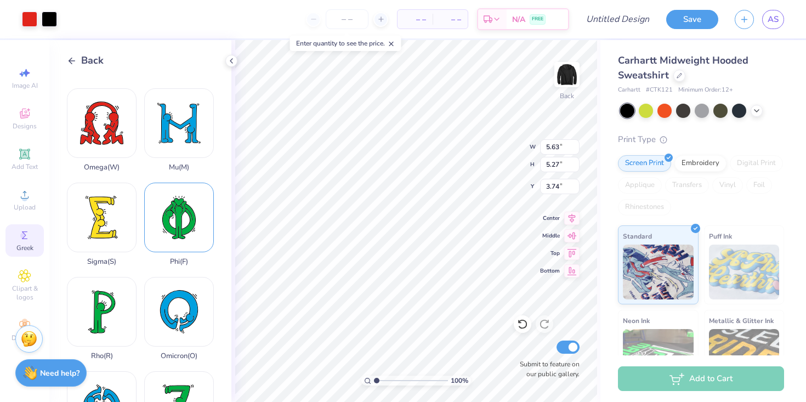
click at [167, 231] on div "Phi ( F )" at bounding box center [179, 224] width 70 height 83
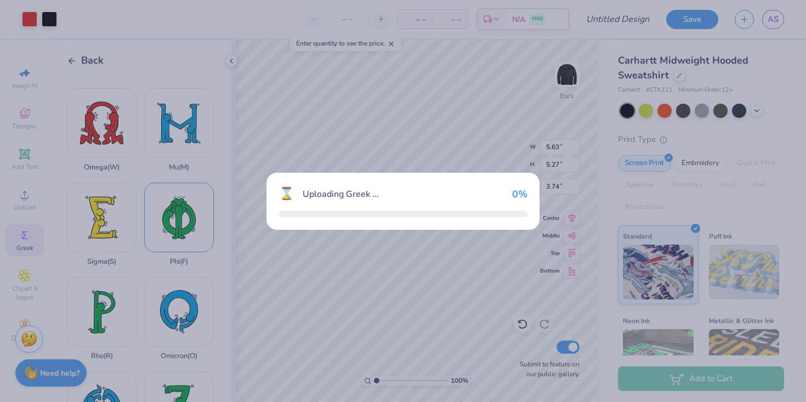
type input "4.68"
type input "6.05"
type input "3.35"
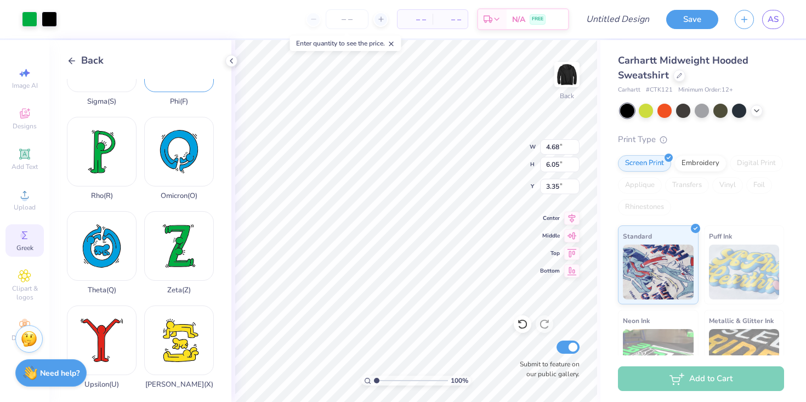
scroll to position [0, 0]
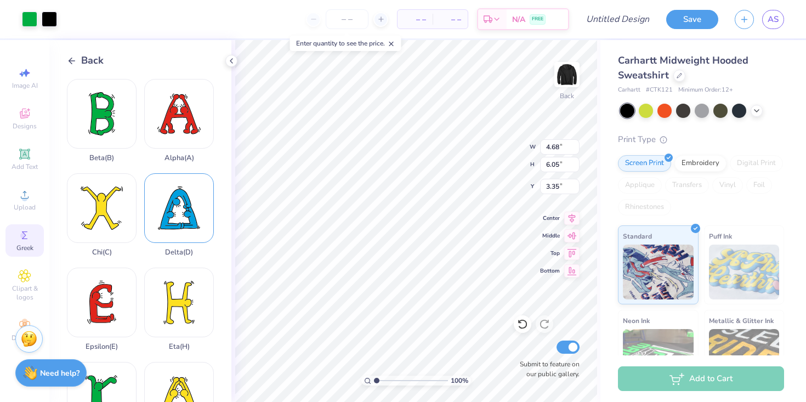
click at [185, 215] on div "Delta ( D )" at bounding box center [179, 214] width 70 height 83
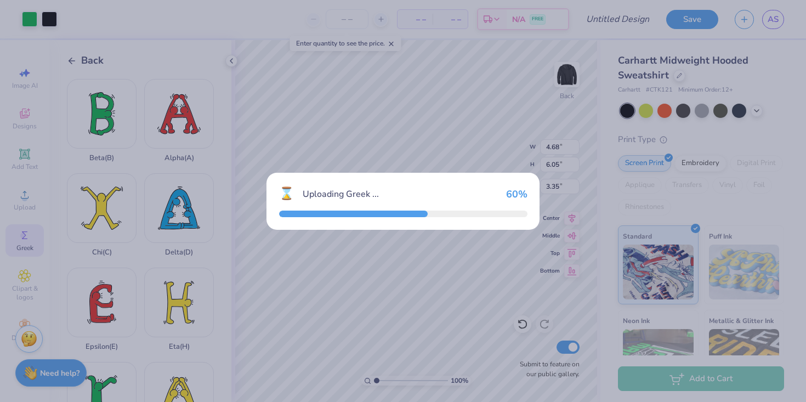
type input "5.17"
type input "5.32"
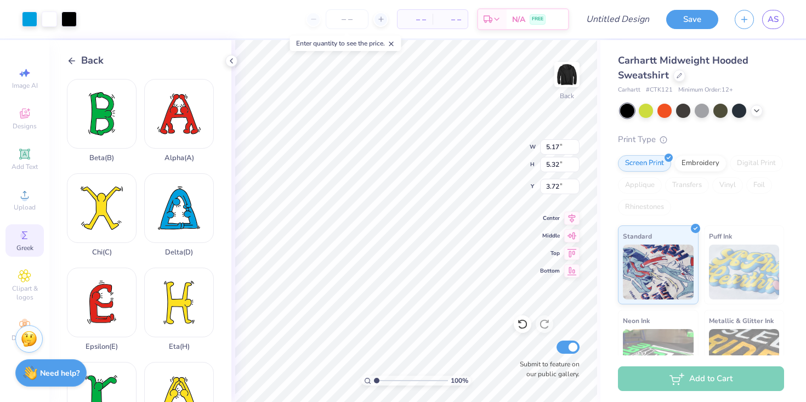
type input "4.60"
type input "4.68"
type input "6.05"
type input "5.67"
type input "5.63"
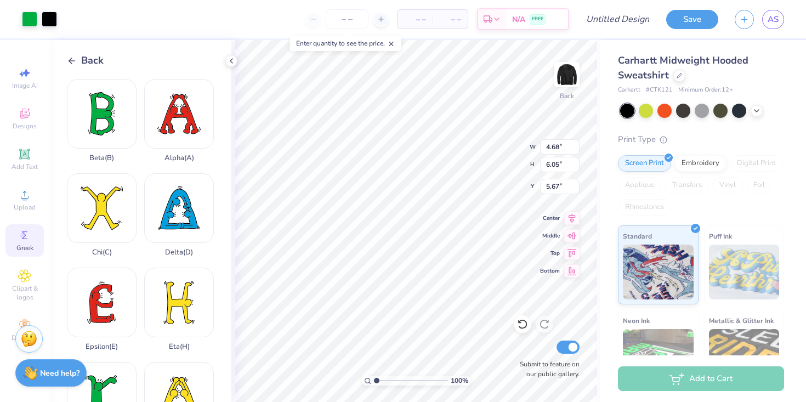
type input "5.27"
type input "2.41"
type input "5.17"
type input "5.32"
type input "2.41"
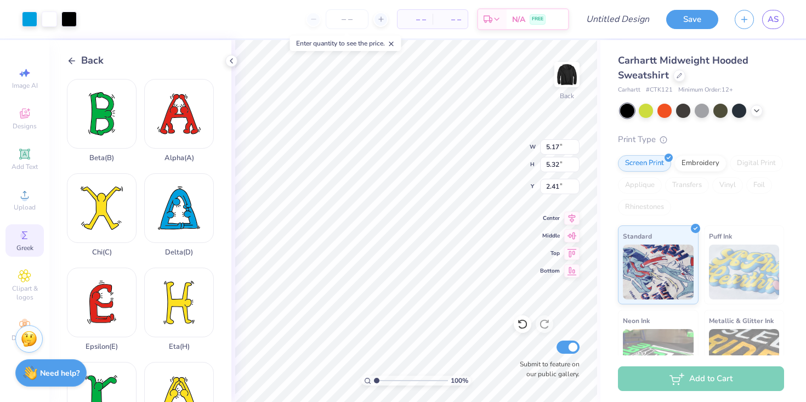
type input "4.68"
type input "6.05"
type input "1.67"
type input "5.63"
type input "5.27"
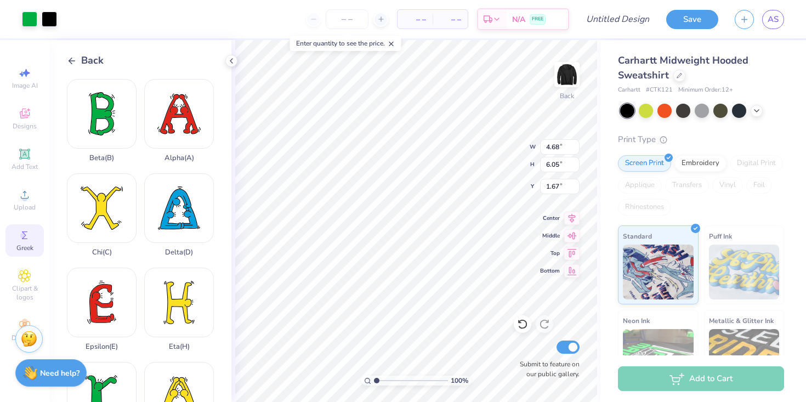
type input "2.41"
type input "3.00"
type input "12.88"
type input "5.03"
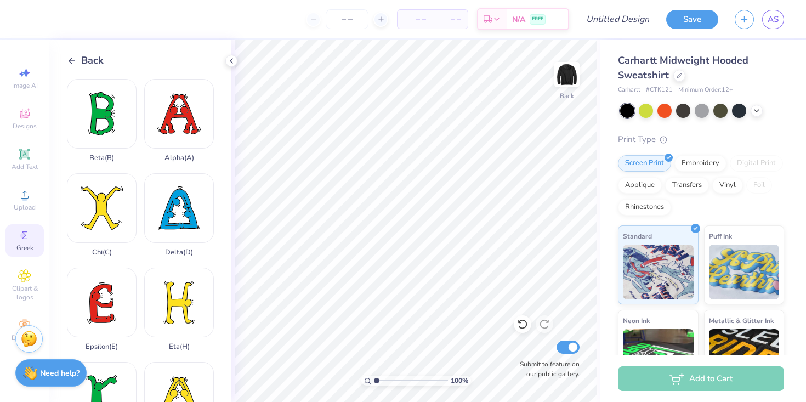
click at [67, 56] on icon at bounding box center [72, 61] width 10 height 10
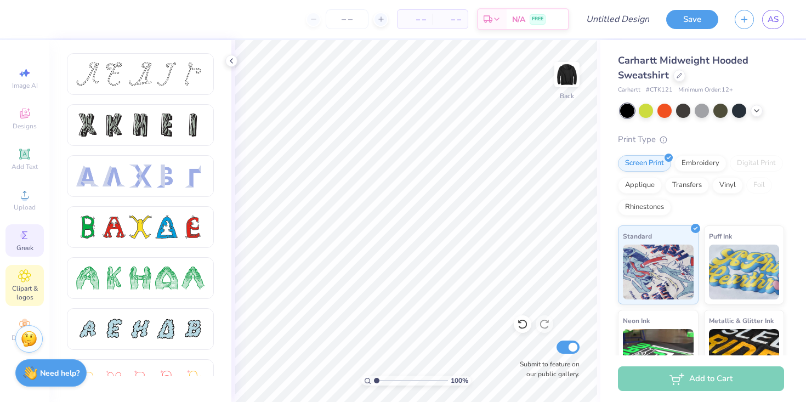
click at [21, 298] on span "Clipart & logos" at bounding box center [24, 293] width 38 height 18
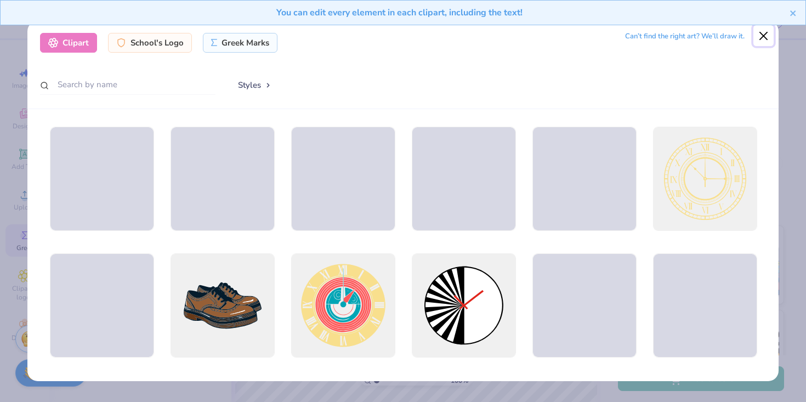
click at [764, 36] on button "Close" at bounding box center [763, 35] width 21 height 21
